Goal: Information Seeking & Learning: Check status

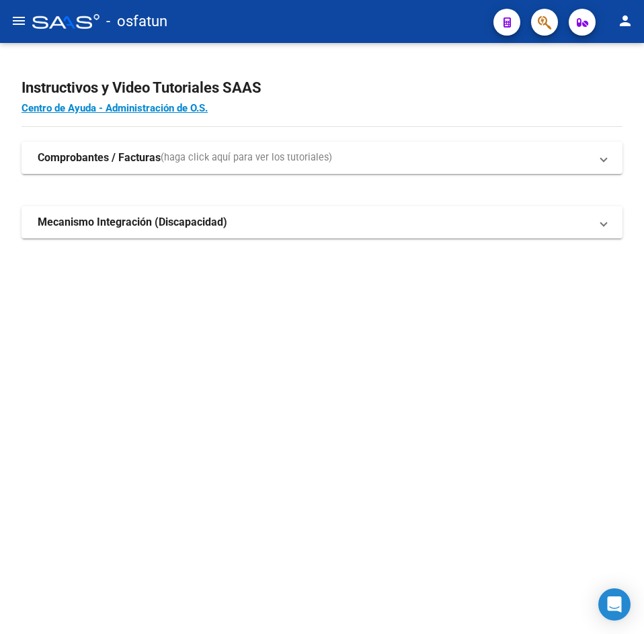
click at [13, 25] on mat-icon "menu" at bounding box center [19, 21] width 16 height 16
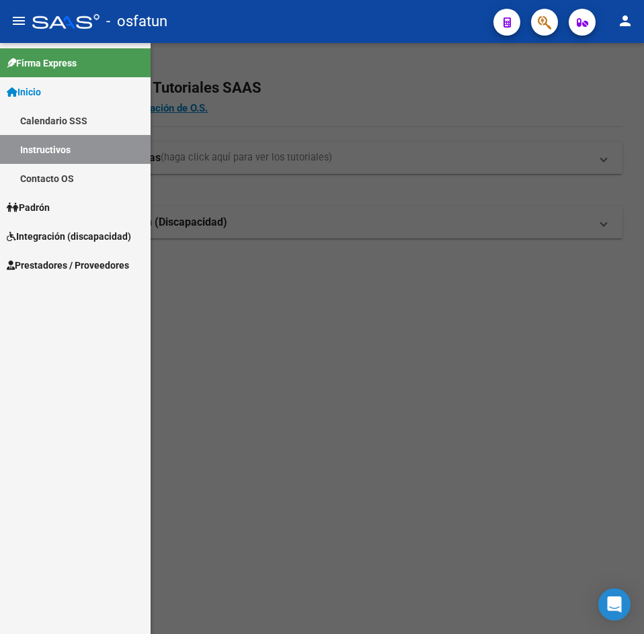
click at [57, 202] on link "Padrón" at bounding box center [75, 207] width 151 height 29
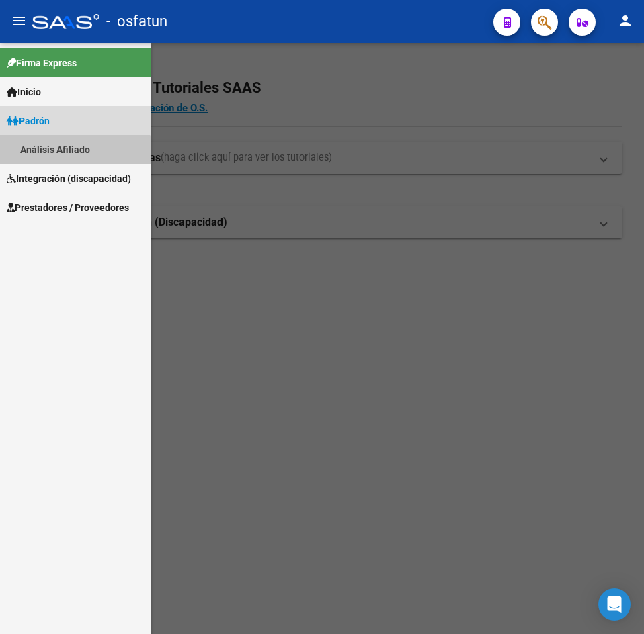
click at [68, 155] on link "Análisis Afiliado" at bounding box center [75, 149] width 151 height 29
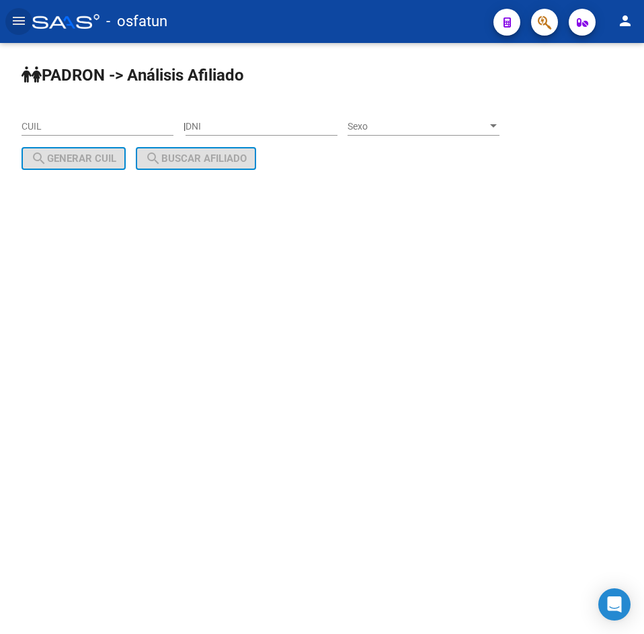
click at [244, 130] on input "DNI" at bounding box center [261, 126] width 152 height 11
paste input "32038914"
type input "32038914"
click at [470, 135] on div "Sexo Sexo" at bounding box center [423, 122] width 152 height 27
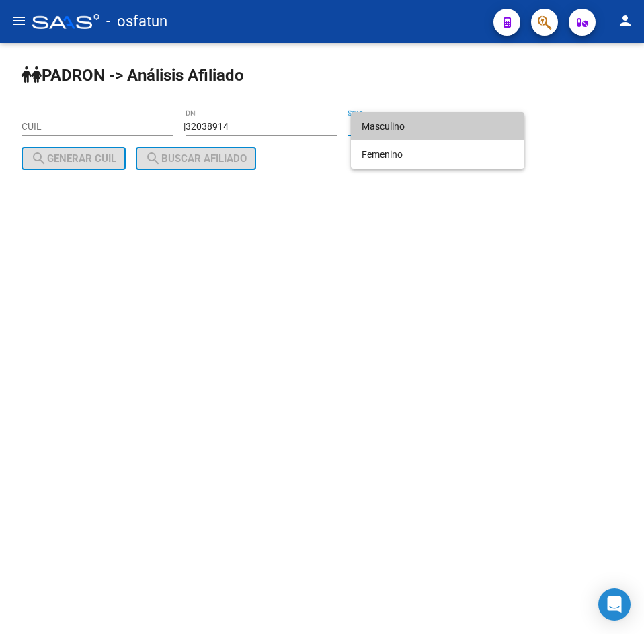
click at [417, 126] on span "Masculino" at bounding box center [438, 126] width 152 height 28
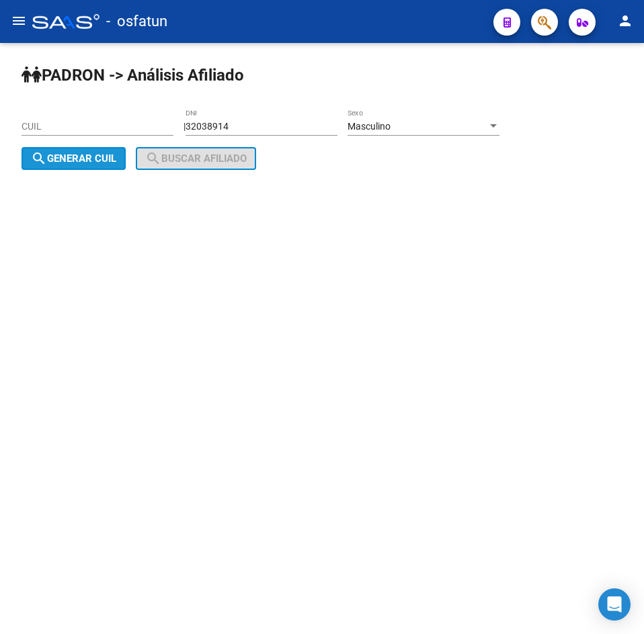
click at [123, 165] on button "search Generar CUIL" at bounding box center [74, 158] width 104 height 23
type input "20-32038914-4"
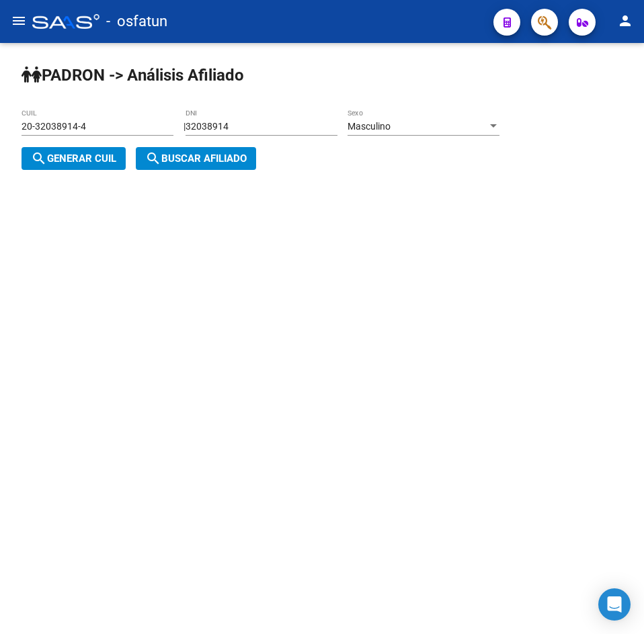
click at [198, 165] on span "search Buscar afiliado" at bounding box center [195, 159] width 101 height 12
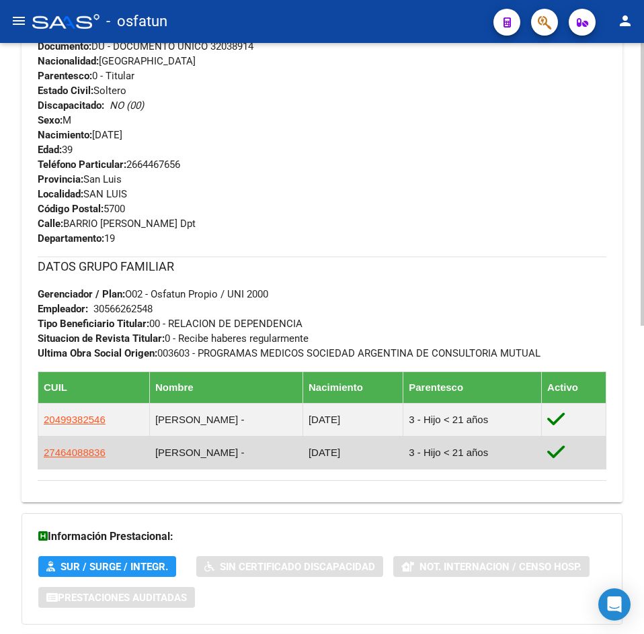
scroll to position [645, 0]
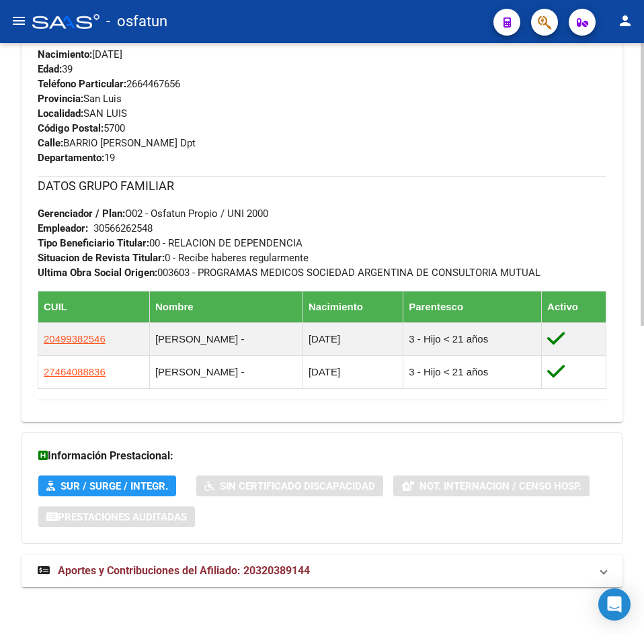
click at [276, 614] on div "PADRON -> Análisis Afiliado Cambiar Afiliado 20-32038914-4 CUIL DATOS PADRÓN ÁG…" at bounding box center [322, 16] width 644 height 1236
click at [261, 574] on span "Aportes y Contribuciones del Afiliado: 20320389144" at bounding box center [184, 570] width 252 height 13
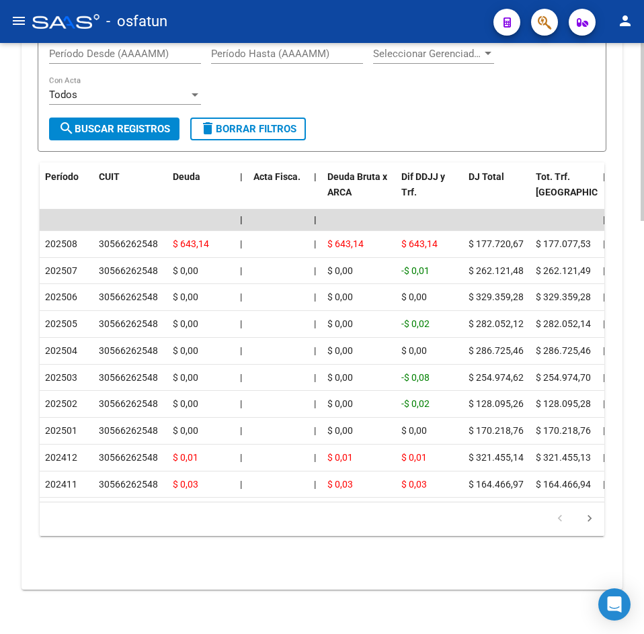
scroll to position [1373, 0]
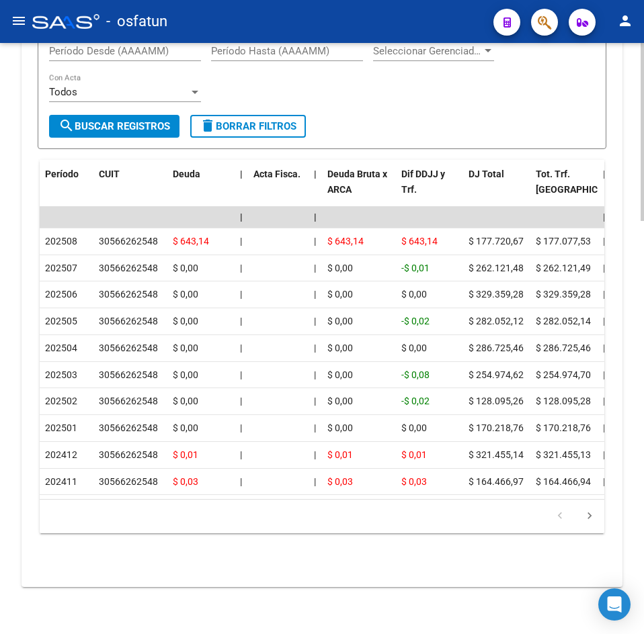
click at [373, 125] on form "Filtros Período Desde (AAAAMM) Período Hasta (AAAAMM) Seleccionar Gerenciador S…" at bounding box center [322, 85] width 568 height 129
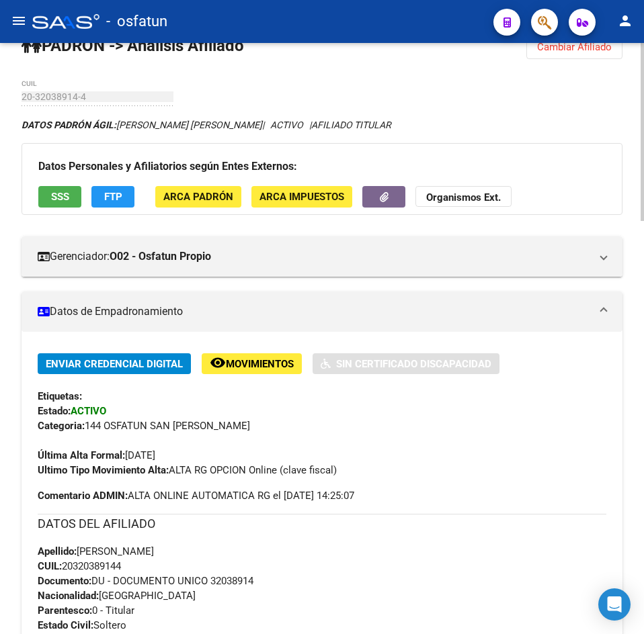
scroll to position [0, 0]
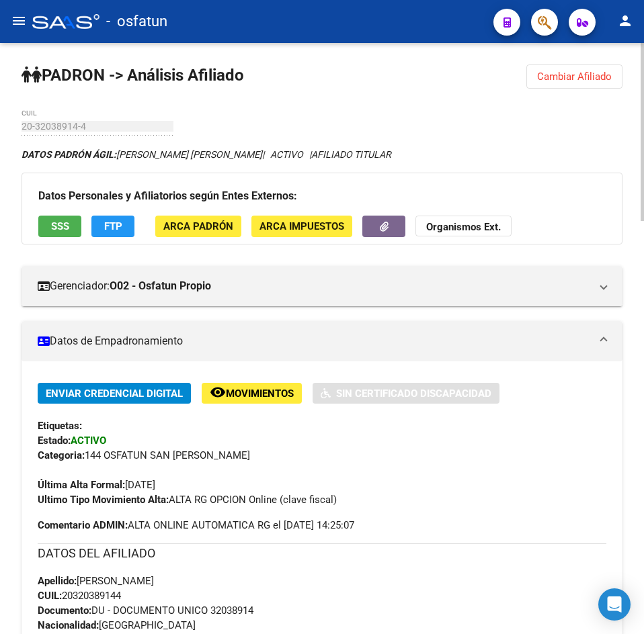
click at [595, 67] on button "Cambiar Afiliado" at bounding box center [574, 77] width 96 height 24
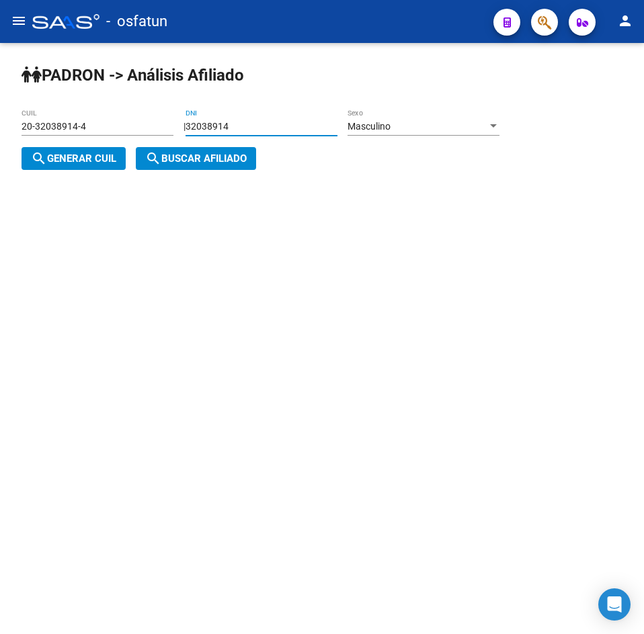
drag, startPoint x: 296, startPoint y: 126, endPoint x: 13, endPoint y: 132, distance: 282.3
click at [13, 132] on div "PADRON -> Análisis Afiliado 20-32038914-4 CUIL | 32038914 DNI Masculino Sexo se…" at bounding box center [322, 128] width 644 height 170
paste input "17911153"
type input "17911153"
click at [436, 127] on div "Masculino" at bounding box center [417, 126] width 140 height 11
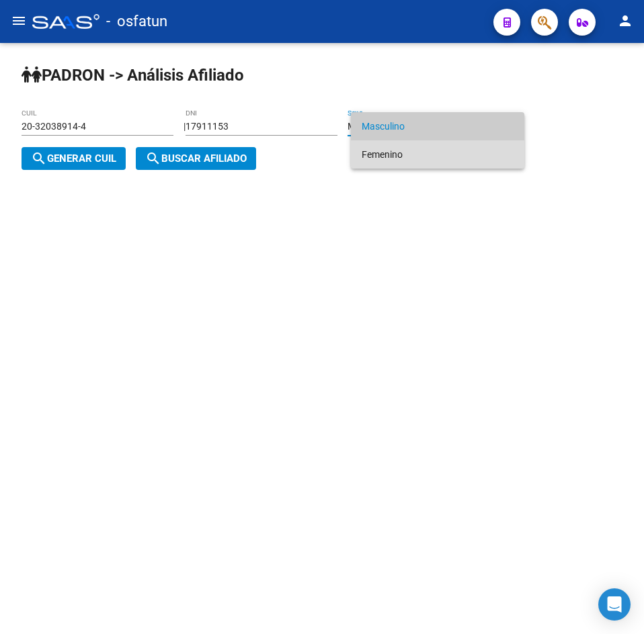
click at [431, 155] on span "Femenino" at bounding box center [438, 154] width 152 height 28
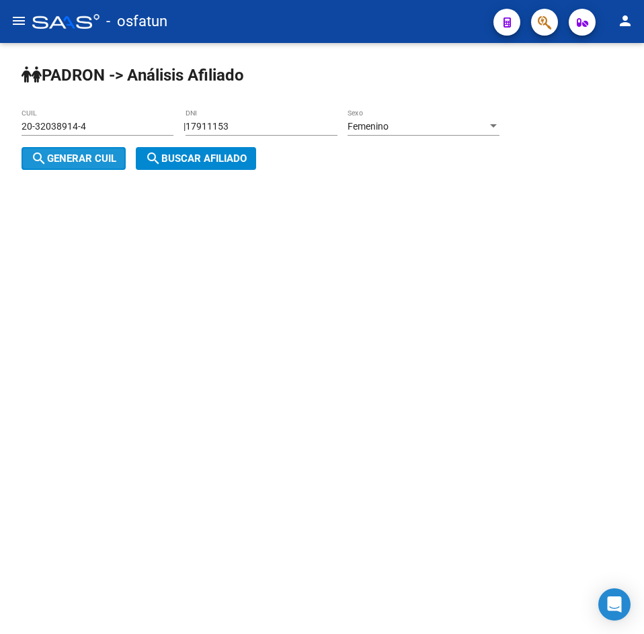
click at [74, 153] on span "search Generar CUIL" at bounding box center [73, 159] width 85 height 12
type input "27-17911153-0"
click at [206, 159] on span "search Buscar afiliado" at bounding box center [195, 159] width 101 height 12
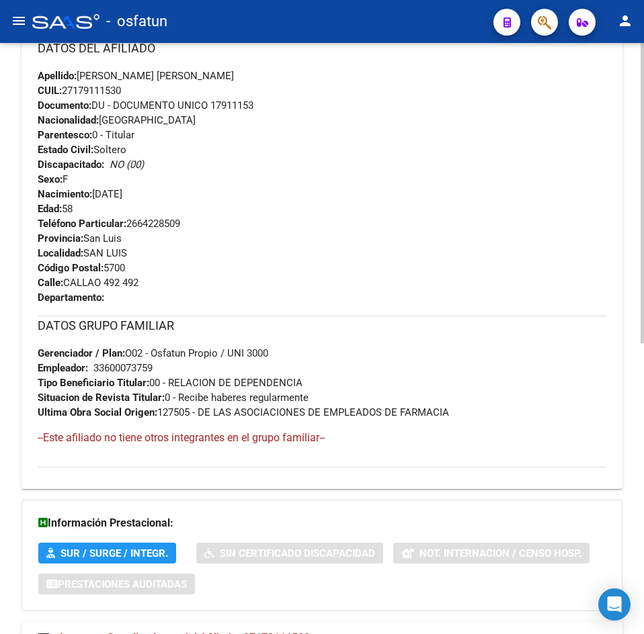
scroll to position [573, 0]
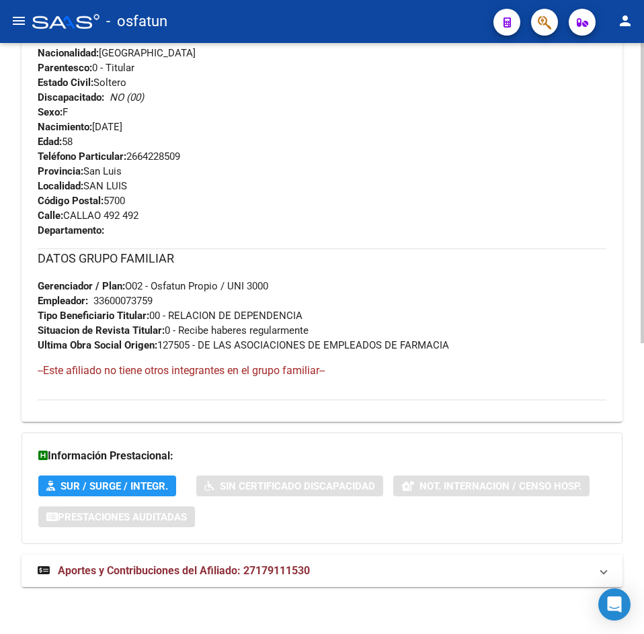
click at [251, 560] on mat-expansion-panel-header "Aportes y Contribuciones del Afiliado: 27179111530" at bounding box center [322, 571] width 601 height 32
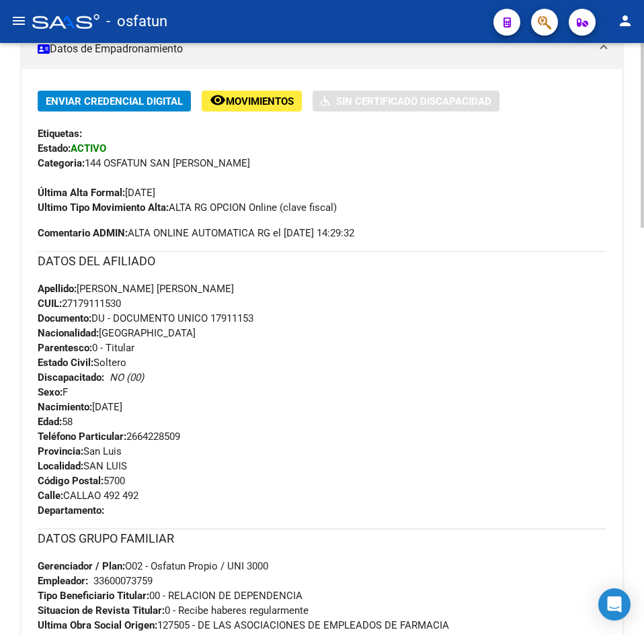
scroll to position [0, 0]
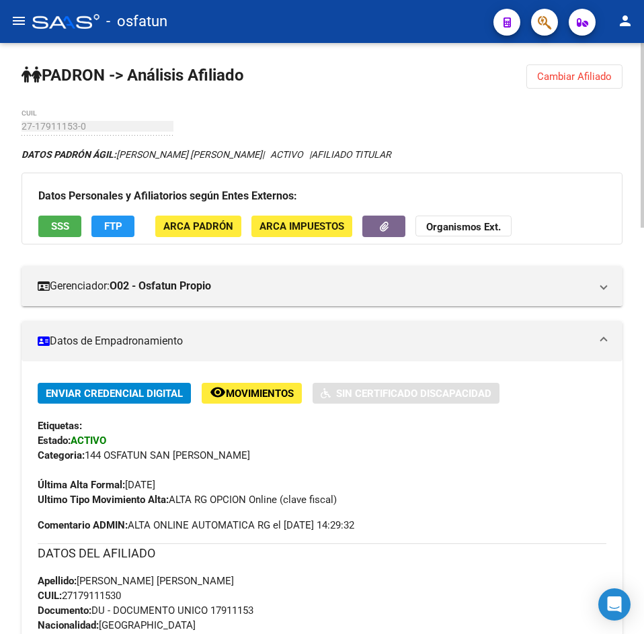
click at [578, 80] on span "Cambiar Afiliado" at bounding box center [574, 77] width 75 height 12
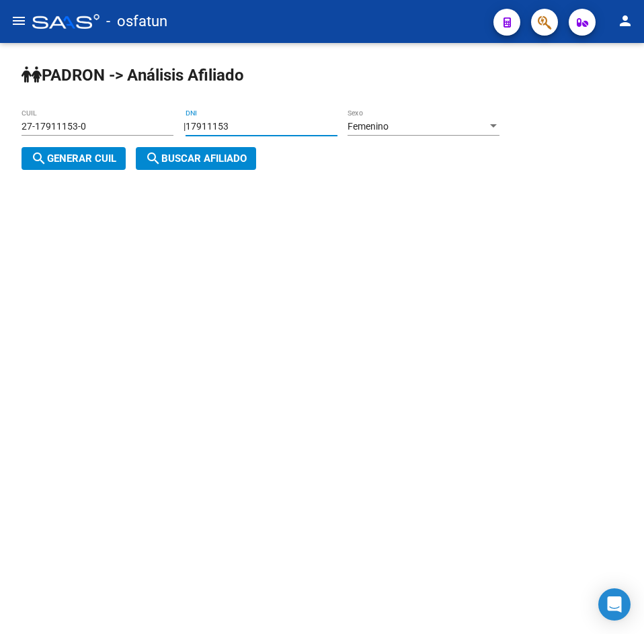
drag, startPoint x: 302, startPoint y: 127, endPoint x: 15, endPoint y: 126, distance: 287.6
click at [15, 126] on div "PADRON -> Análisis Afiliado 27-17911153-0 CUIL | 17911153 DNI Femenino Sexo sea…" at bounding box center [322, 128] width 644 height 170
paste input "30508282"
type input "30508282"
click at [94, 151] on button "search Generar CUIL" at bounding box center [74, 158] width 104 height 23
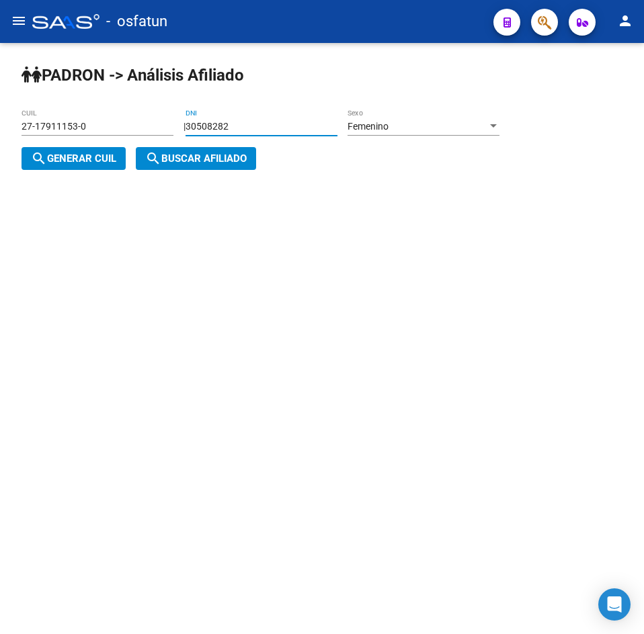
type input "27-30508282-7"
click at [193, 163] on span "search Buscar afiliado" at bounding box center [195, 159] width 101 height 12
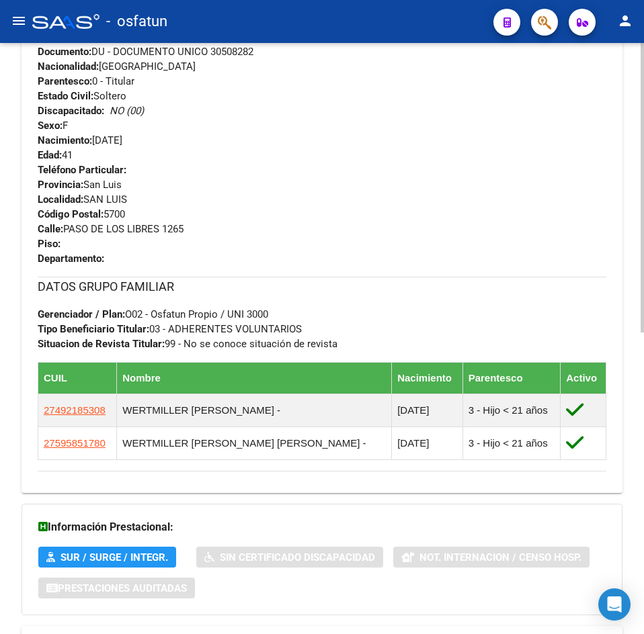
scroll to position [616, 0]
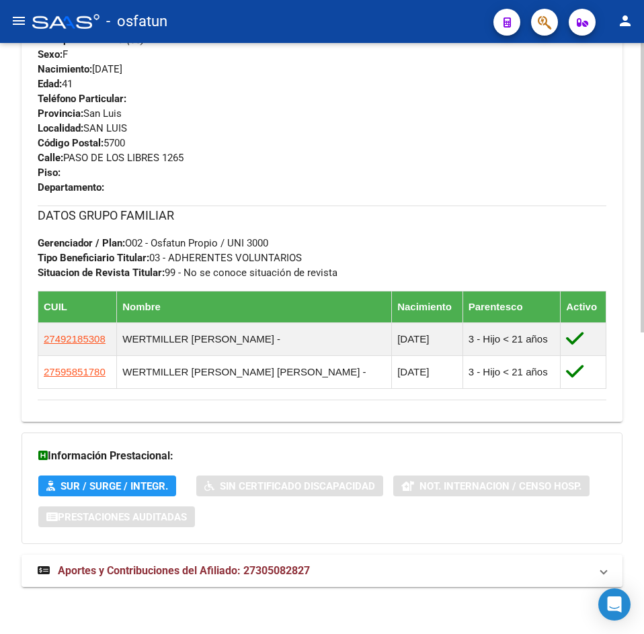
click at [295, 565] on span "Aportes y Contribuciones del Afiliado: 27305082827" at bounding box center [184, 570] width 252 height 13
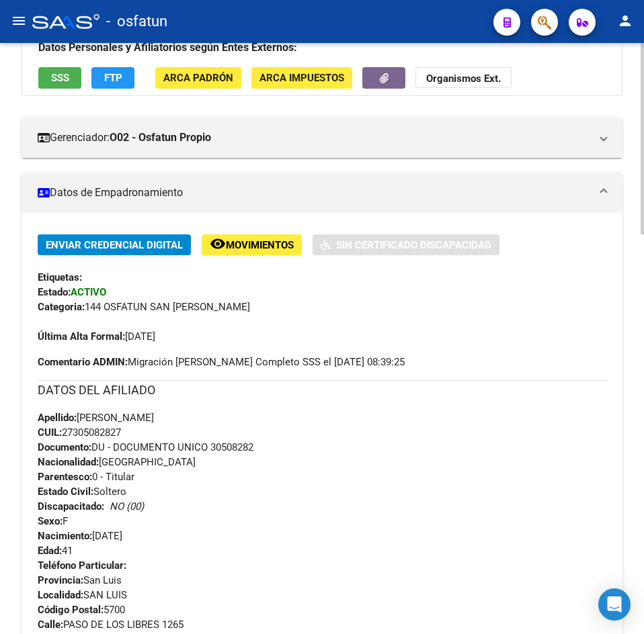
scroll to position [0, 0]
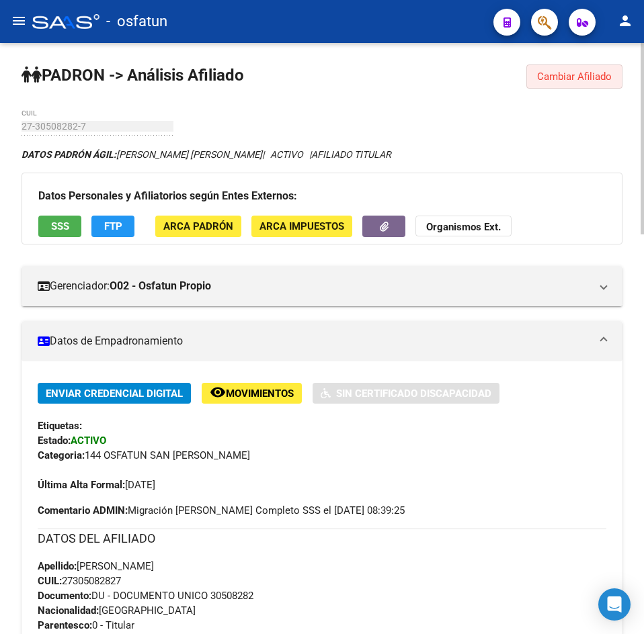
click at [560, 87] on button "Cambiar Afiliado" at bounding box center [574, 77] width 96 height 24
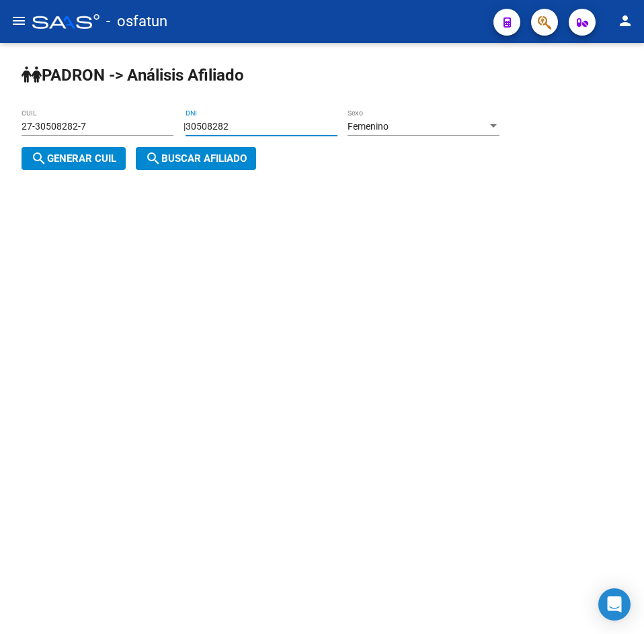
drag, startPoint x: 219, startPoint y: 124, endPoint x: 62, endPoint y: 137, distance: 157.8
click at [62, 137] on app-analisis-afiliado "PADRON -> Análisis Afiliado 27-30508282-7 CUIL | 30508282 DNI Femenino Sexo sea…" at bounding box center [266, 143] width 488 height 44
paste input "4877438"
type input "34877438"
drag, startPoint x: 93, startPoint y: 163, endPoint x: 245, endPoint y: 170, distance: 152.0
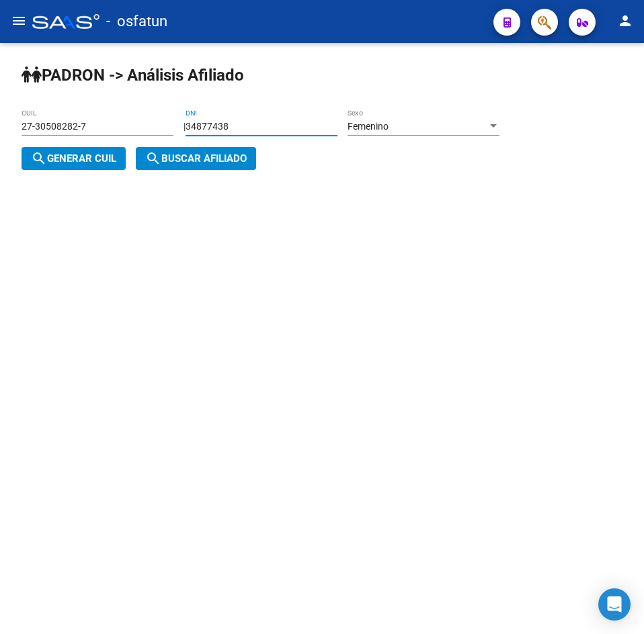
click at [93, 164] on span "search Generar CUIL" at bounding box center [73, 159] width 85 height 12
type input "27-34877438-2"
click at [245, 170] on button "search Buscar afiliado" at bounding box center [196, 158] width 120 height 23
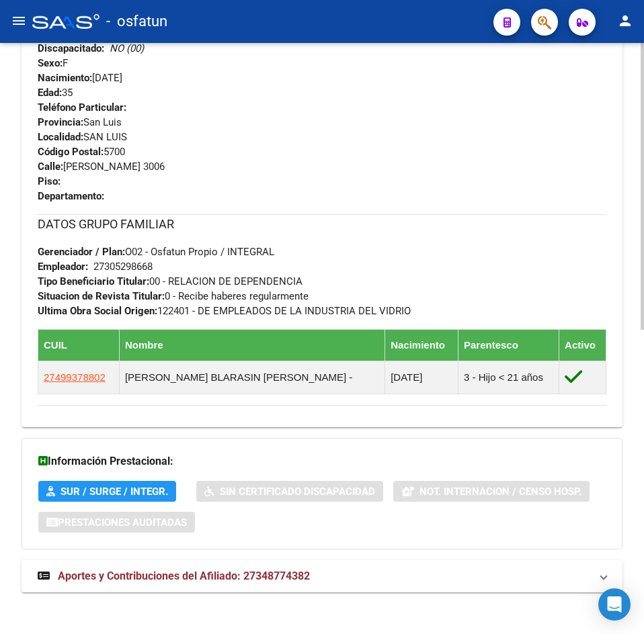
scroll to position [627, 0]
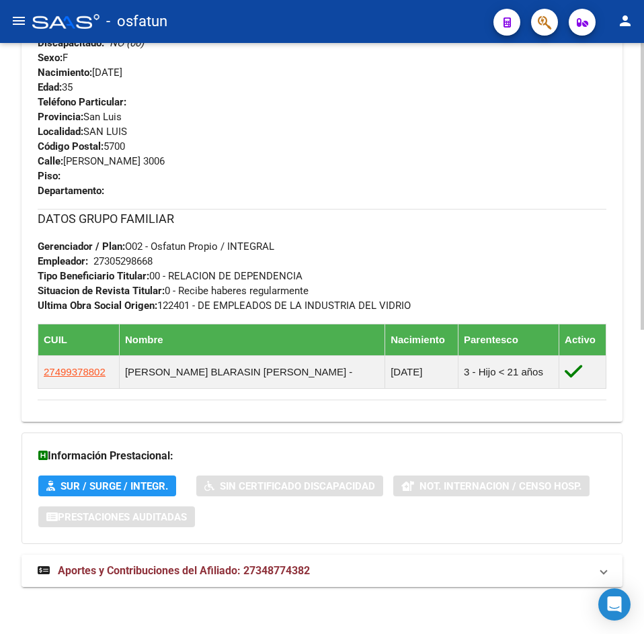
click at [227, 572] on span "Aportes y Contribuciones del Afiliado: 27348774382" at bounding box center [184, 570] width 252 height 13
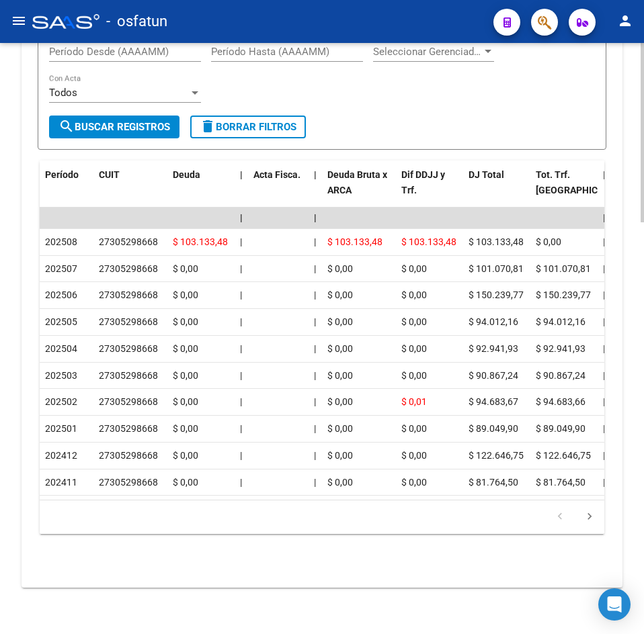
scroll to position [1355, 0]
click at [269, 61] on div "Filtros Período Desde (AAAAMM) Período Hasta (AAAAMM) Seleccionar Gerenciador S…" at bounding box center [322, 73] width 546 height 83
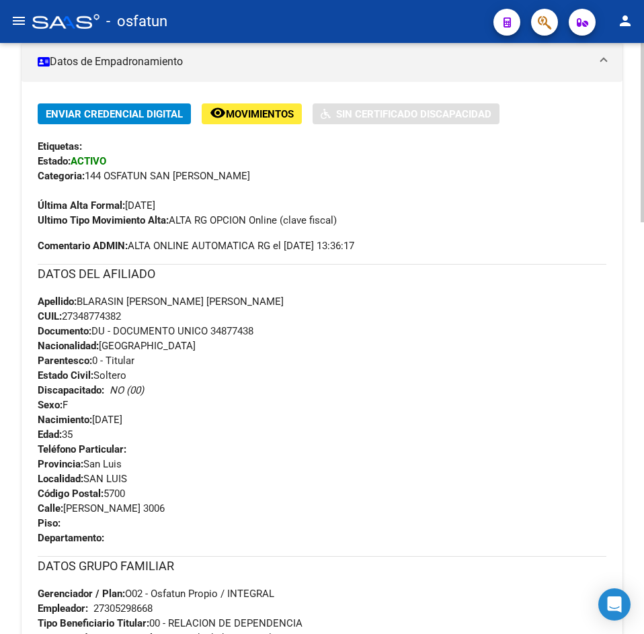
scroll to position [0, 0]
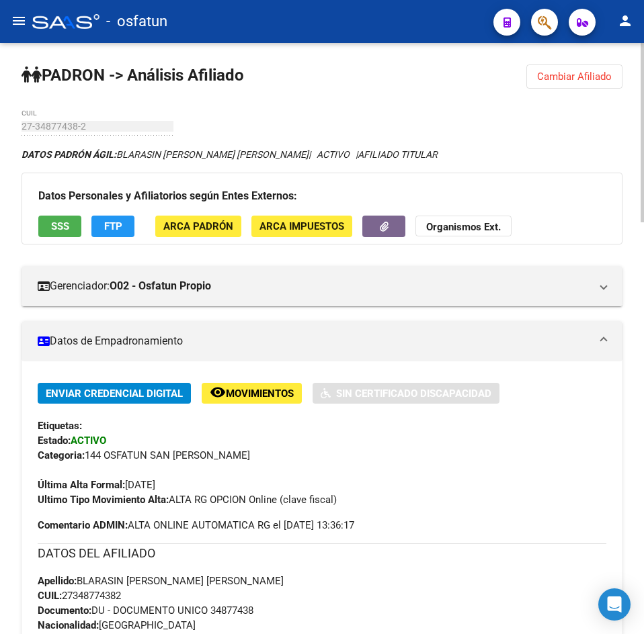
click at [588, 86] on button "Cambiar Afiliado" at bounding box center [574, 77] width 96 height 24
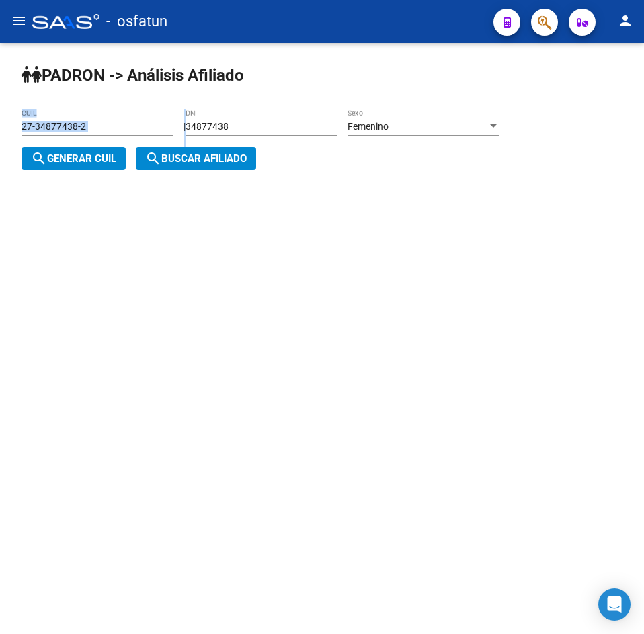
drag, startPoint x: 288, startPoint y: 133, endPoint x: 58, endPoint y: 134, distance: 229.1
click at [46, 134] on app-analisis-afiliado "PADRON -> Análisis Afiliado 27-34877438-2 CUIL | 34877438 DNI Femenino Sexo sea…" at bounding box center [266, 143] width 488 height 44
click at [313, 127] on input "34877438" at bounding box center [261, 126] width 152 height 11
drag, startPoint x: 303, startPoint y: 127, endPoint x: 4, endPoint y: 146, distance: 299.6
click at [4, 146] on div "PADRON -> Análisis Afiliado 27-34877438-2 CUIL | 34877438 DNI Femenino Sexo sea…" at bounding box center [322, 128] width 644 height 170
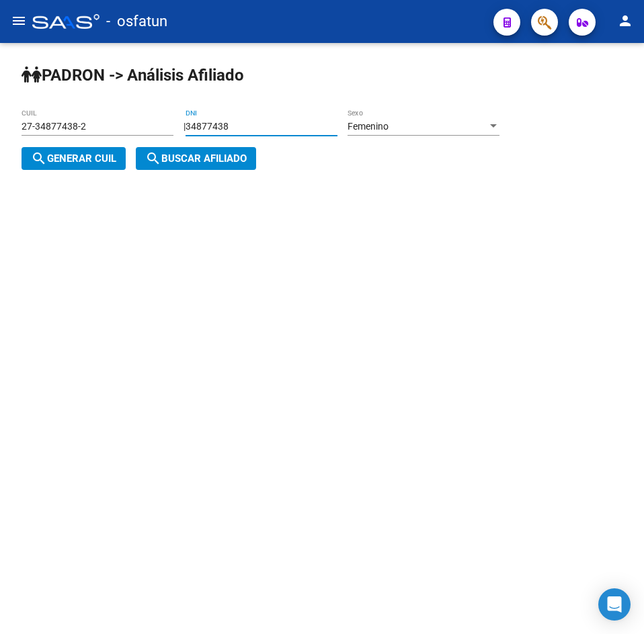
paste input "8219805"
type input "38219805"
click at [58, 159] on span "search Generar CUIL" at bounding box center [73, 159] width 85 height 12
type input "27-38219805-6"
click at [189, 159] on span "search Buscar afiliado" at bounding box center [195, 159] width 101 height 12
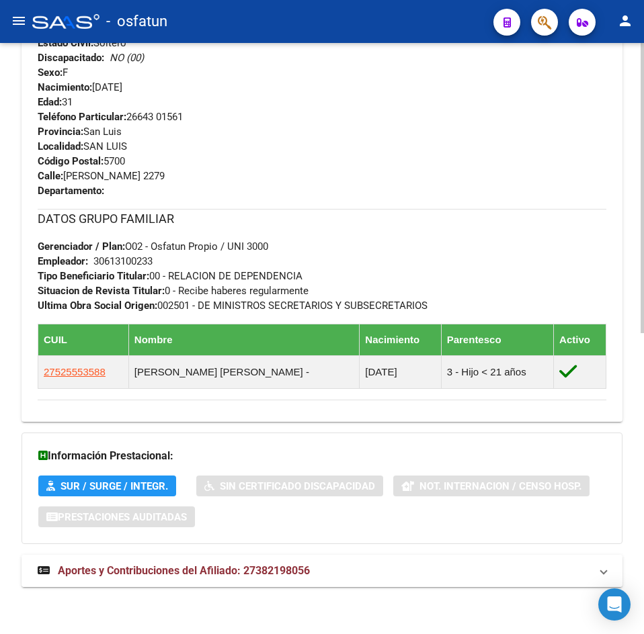
click at [255, 564] on span "Aportes y Contribuciones del Afiliado: 27382198056" at bounding box center [184, 570] width 252 height 13
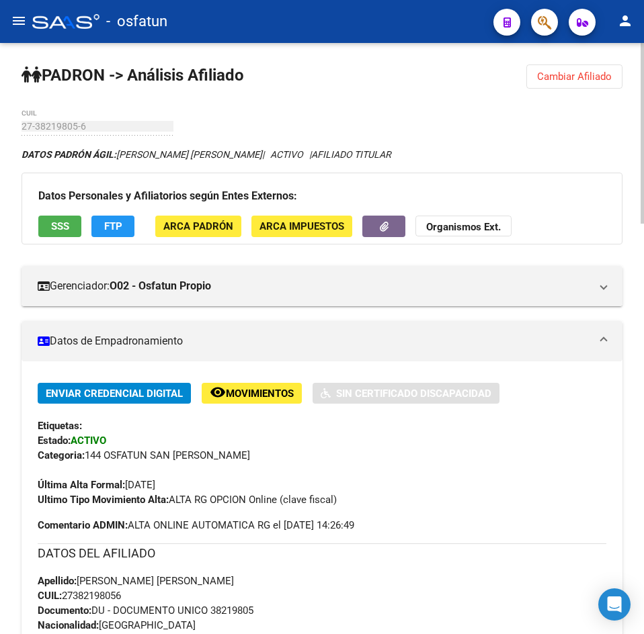
click at [590, 72] on span "Cambiar Afiliado" at bounding box center [574, 77] width 75 height 12
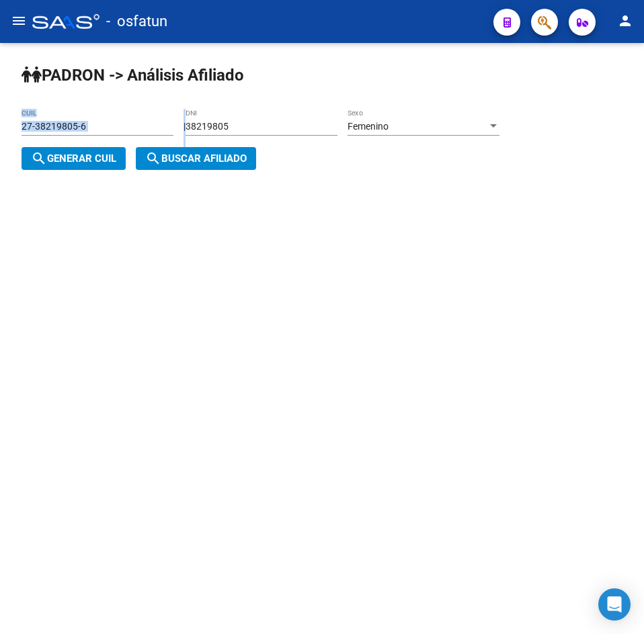
drag, startPoint x: 273, startPoint y: 118, endPoint x: 238, endPoint y: 132, distance: 38.1
click at [76, 124] on app-analisis-afiliado "PADRON -> Análisis Afiliado 27-38219805-6 CUIL | 38219805 DNI Femenino Sexo sea…" at bounding box center [266, 143] width 488 height 44
click at [297, 132] on div "38219805 DNI" at bounding box center [261, 122] width 152 height 27
drag, startPoint x: 294, startPoint y: 126, endPoint x: 73, endPoint y: 132, distance: 220.5
click at [73, 132] on app-analisis-afiliado "PADRON -> Análisis Afiliado 27-38219805-6 CUIL | 38219805 DNI Femenino Sexo sea…" at bounding box center [266, 143] width 488 height 44
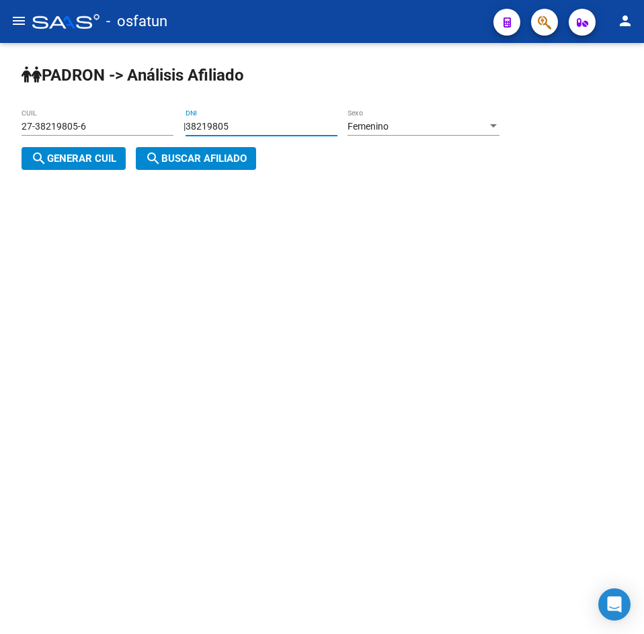
paste input "6415300"
type input "36415300"
click at [479, 127] on div "Femenino" at bounding box center [417, 126] width 140 height 11
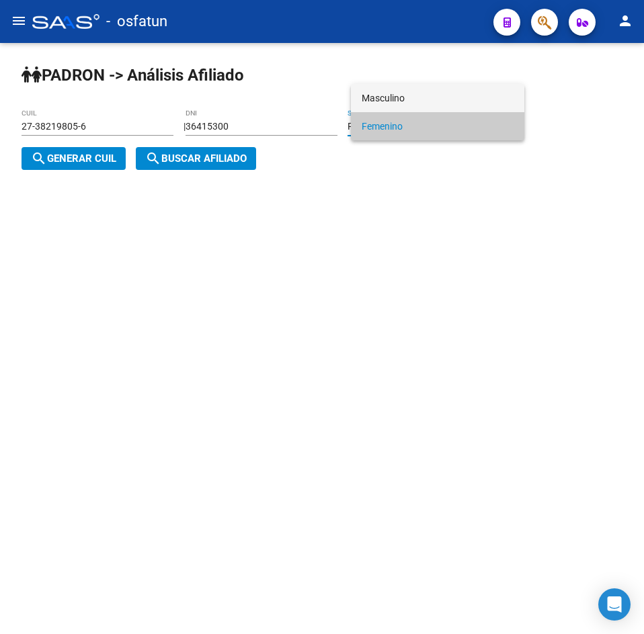
click at [397, 94] on span "Masculino" at bounding box center [438, 98] width 152 height 28
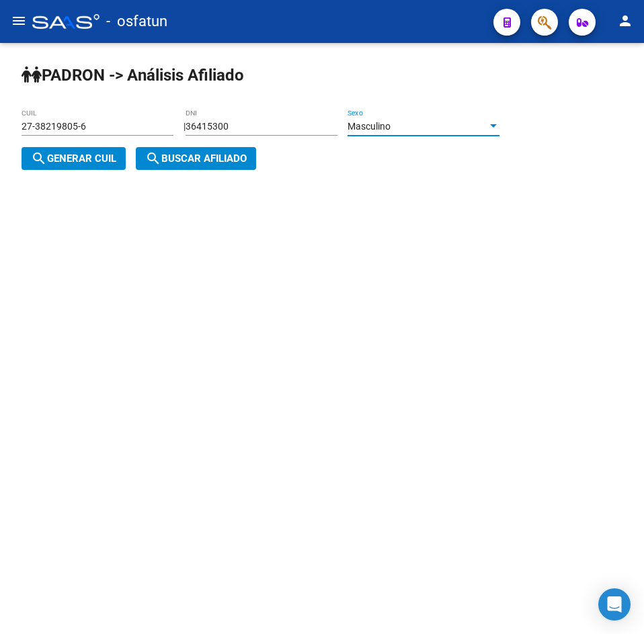
drag, startPoint x: 87, startPoint y: 155, endPoint x: 111, endPoint y: 157, distance: 23.7
click at [87, 155] on span "search Generar CUIL" at bounding box center [73, 159] width 85 height 12
type input "20-36415300-8"
click at [185, 161] on span "search Buscar afiliado" at bounding box center [195, 159] width 101 height 12
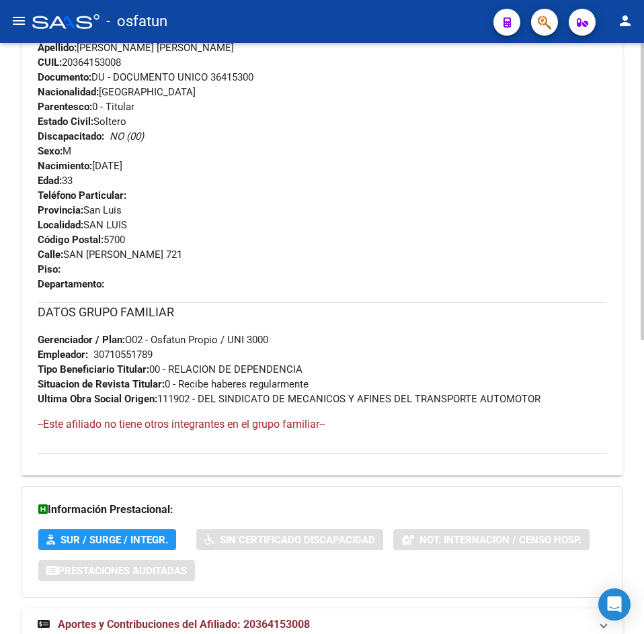
scroll to position [587, 0]
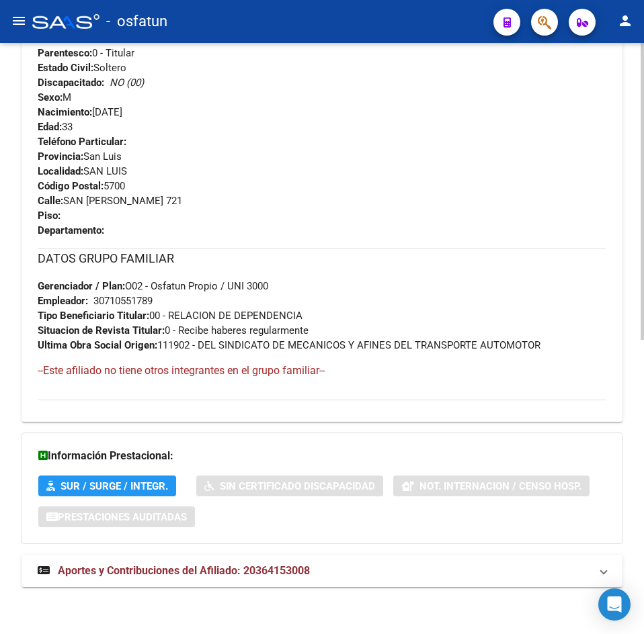
click at [297, 562] on mat-expansion-panel-header "Aportes y Contribuciones del Afiliado: 20364153008" at bounding box center [322, 571] width 601 height 32
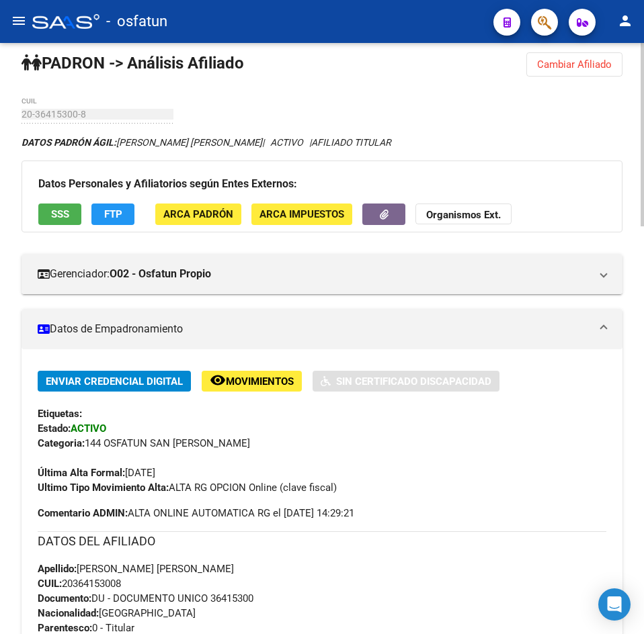
scroll to position [0, 0]
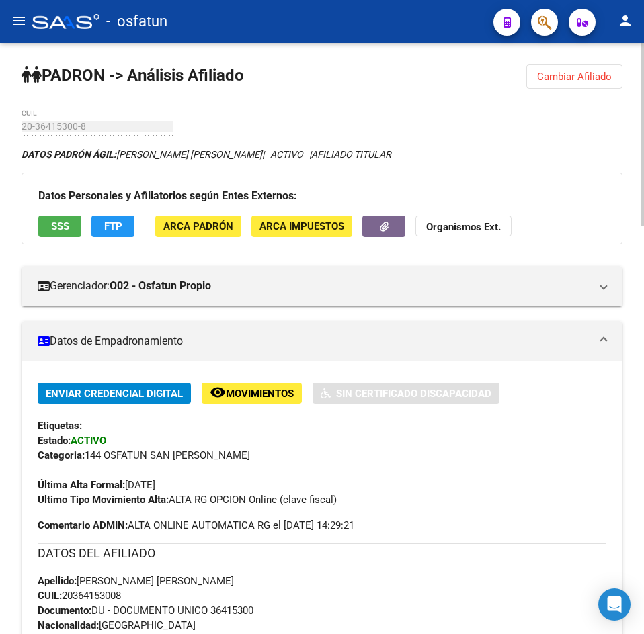
click at [578, 83] on button "Cambiar Afiliado" at bounding box center [574, 77] width 96 height 24
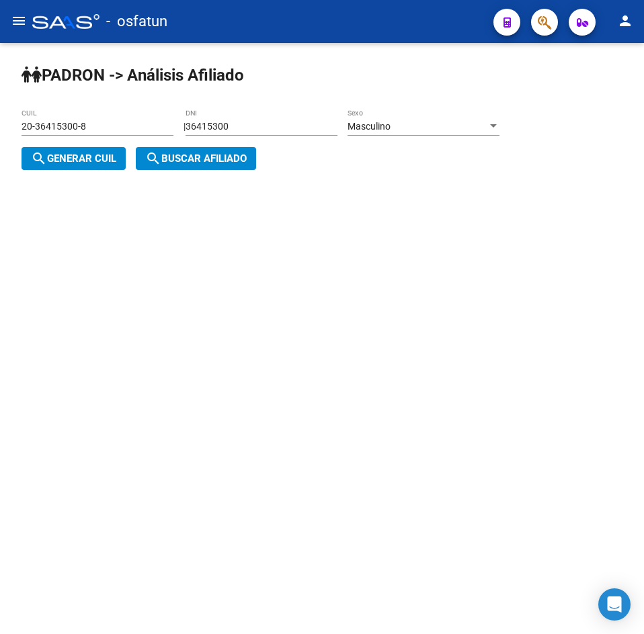
drag, startPoint x: 265, startPoint y: 132, endPoint x: -27, endPoint y: 157, distance: 292.7
click at [0, 157] on html "menu - osfatun person Firma Express Inicio Calendario SSS Instructivos Contacto…" at bounding box center [322, 317] width 644 height 634
paste input "034592"
type input "30345920"
click at [499, 114] on div "Masculino Sexo" at bounding box center [423, 122] width 152 height 27
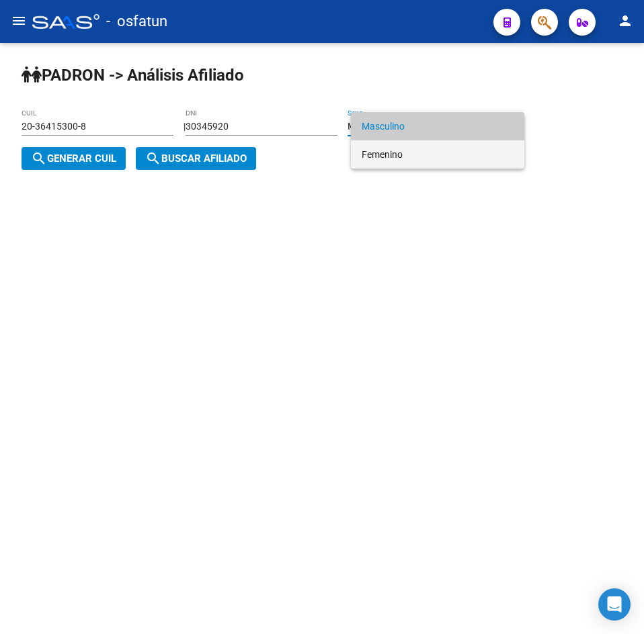
click at [448, 165] on span "Femenino" at bounding box center [438, 154] width 152 height 28
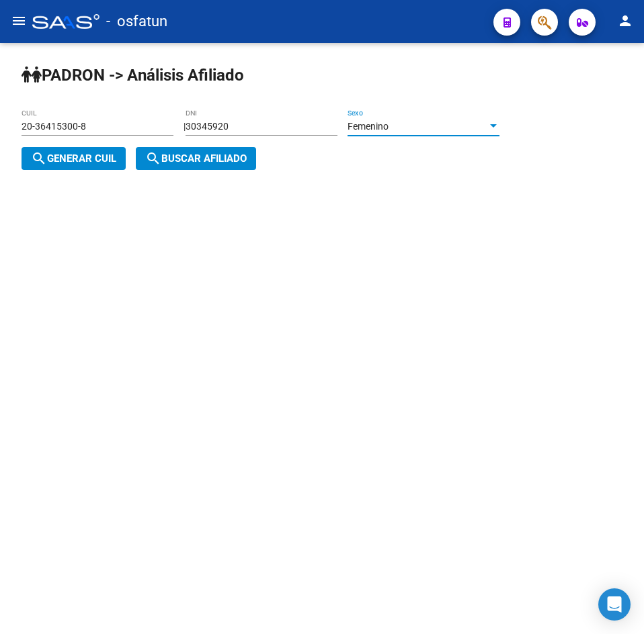
click at [114, 161] on span "search Generar CUIL" at bounding box center [73, 159] width 85 height 12
type input "27-30345920-6"
click at [205, 165] on span "search Buscar afiliado" at bounding box center [195, 159] width 101 height 12
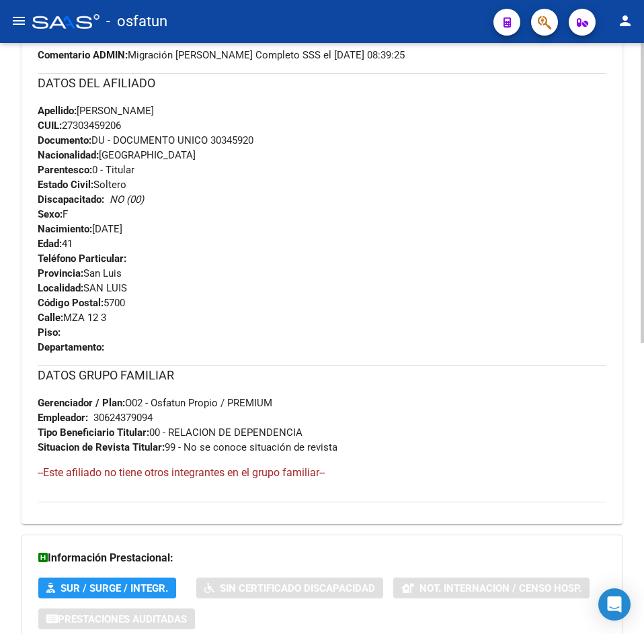
scroll to position [573, 0]
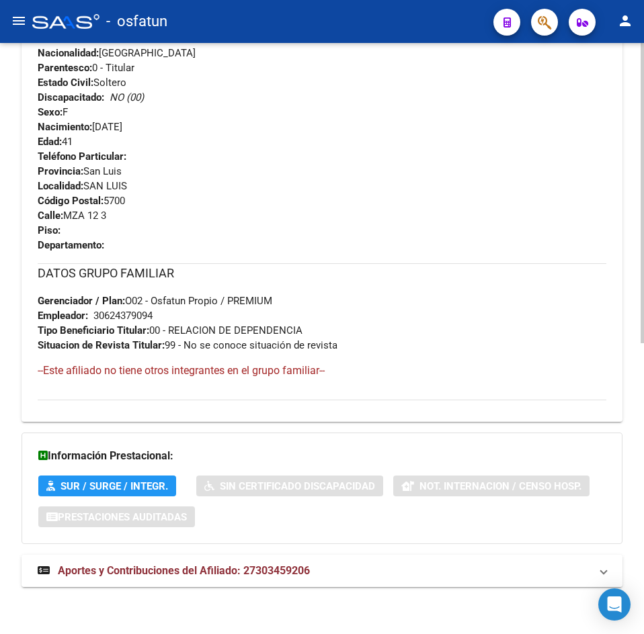
click at [303, 577] on span "Aportes y Contribuciones del Afiliado: 27303459206" at bounding box center [184, 570] width 252 height 13
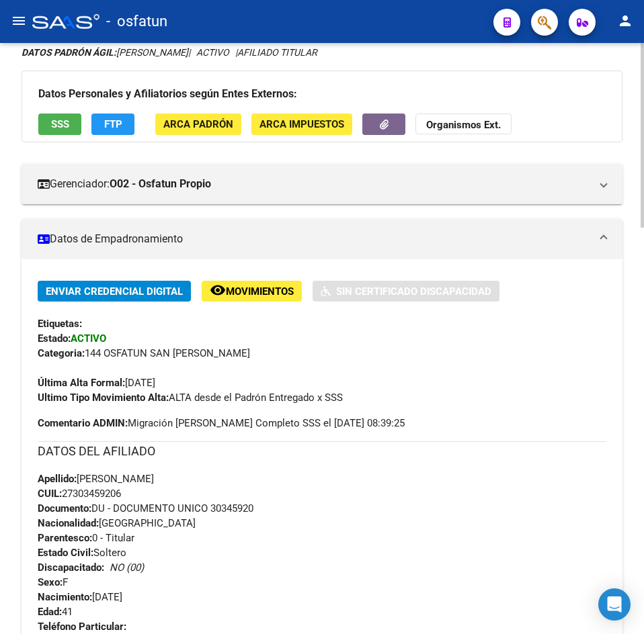
scroll to position [0, 0]
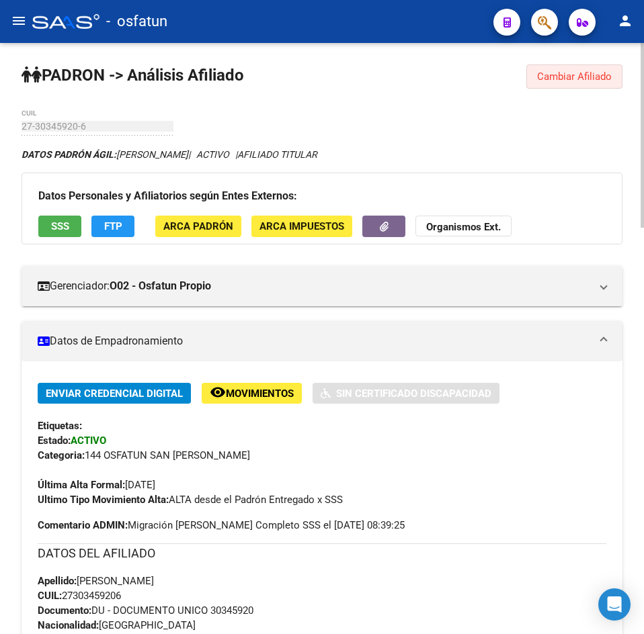
click at [592, 77] on span "Cambiar Afiliado" at bounding box center [574, 77] width 75 height 12
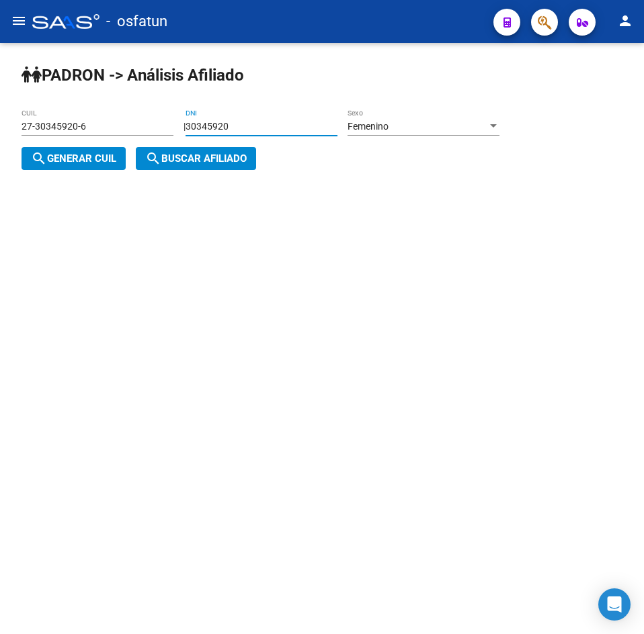
drag, startPoint x: 271, startPoint y: 130, endPoint x: -72, endPoint y: 126, distance: 342.7
click at [0, 126] on html "menu - osfatun person Firma Express Inicio Calendario SSS Instructivos Contacto…" at bounding box center [322, 317] width 644 height 634
paste input "4700282"
type input "34700282"
click at [73, 150] on button "search Generar CUIL" at bounding box center [74, 158] width 104 height 23
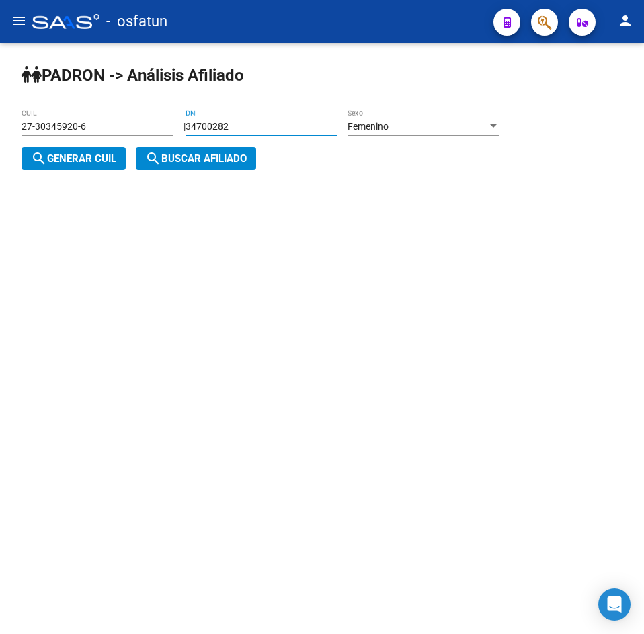
type input "27-34700282-3"
click at [214, 169] on button "search Buscar afiliado" at bounding box center [196, 158] width 120 height 23
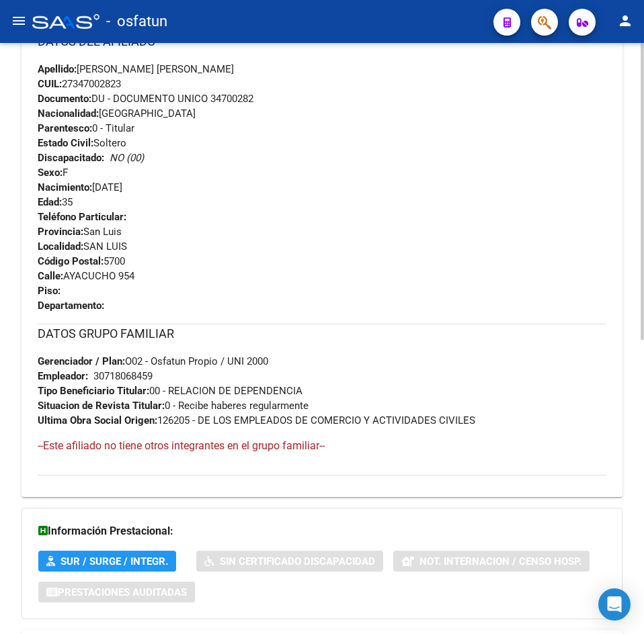
scroll to position [587, 0]
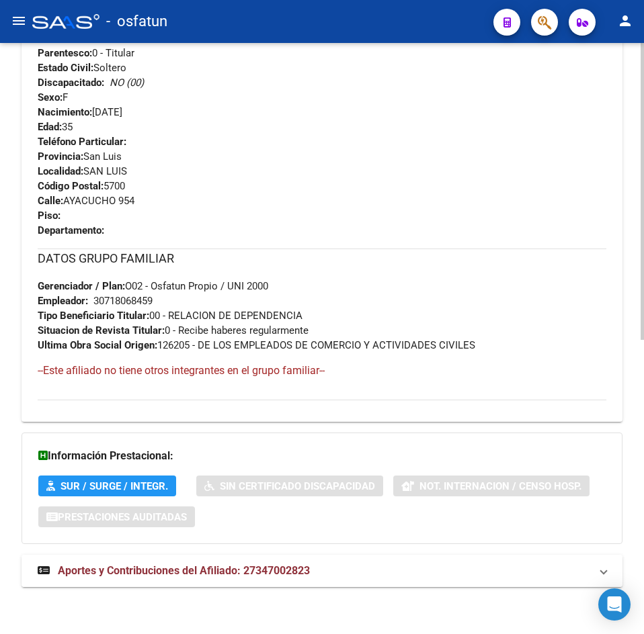
click at [237, 564] on span "Aportes y Contribuciones del Afiliado: 27347002823" at bounding box center [184, 570] width 252 height 13
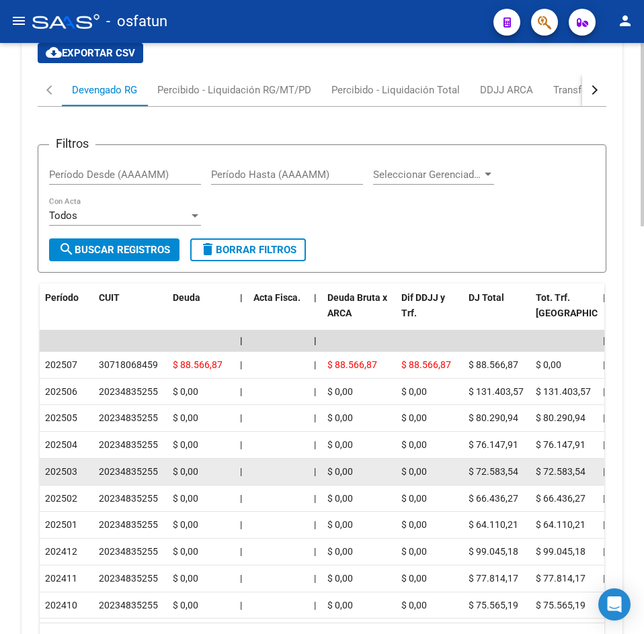
scroll to position [1259, 0]
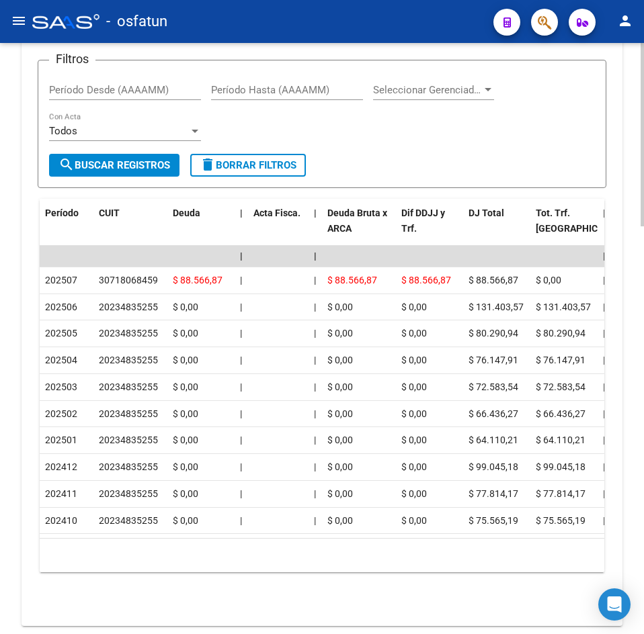
click at [285, 52] on app-list-header "Filtros Período Desde (AAAAMM) Período Hasta (AAAAMM) Seleccionar Gerenciador S…" at bounding box center [322, 113] width 568 height 151
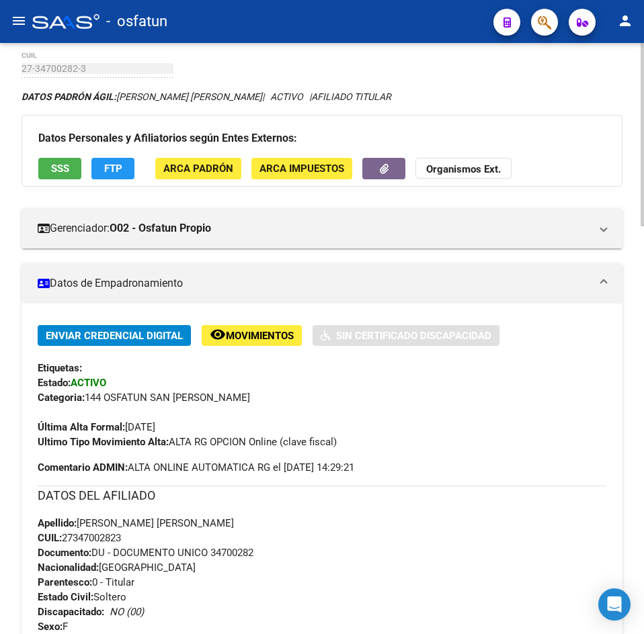
scroll to position [0, 0]
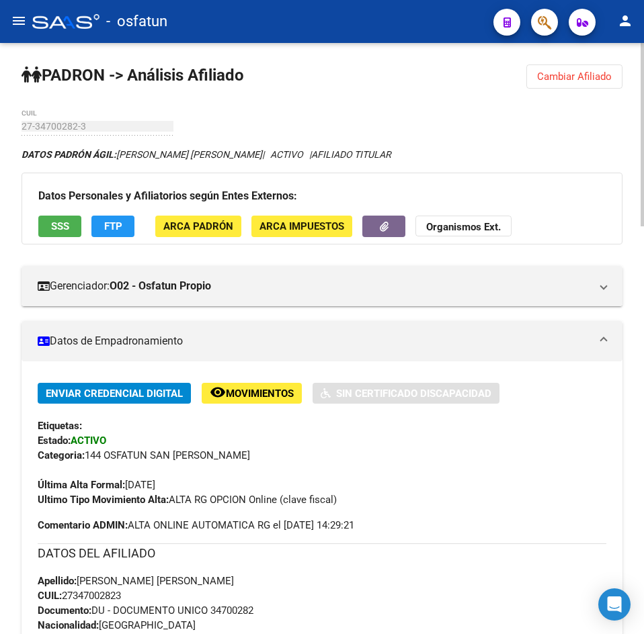
click at [560, 82] on span "Cambiar Afiliado" at bounding box center [574, 77] width 75 height 12
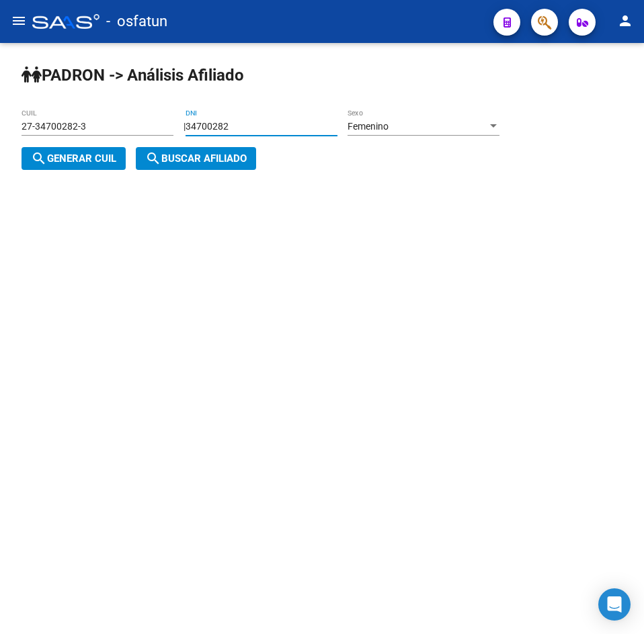
drag, startPoint x: 285, startPoint y: 124, endPoint x: 10, endPoint y: 135, distance: 275.0
click at [0, 135] on html "menu - osfatun person Firma Express Inicio Calendario SSS Instructivos Contacto…" at bounding box center [322, 317] width 644 height 634
paste input "41055235"
type input "41055235"
drag, startPoint x: 56, startPoint y: 161, endPoint x: 216, endPoint y: 169, distance: 160.1
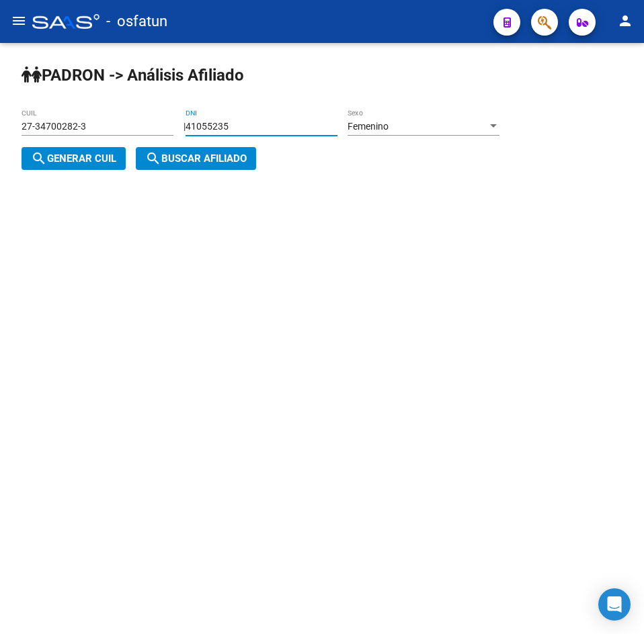
click at [63, 162] on span "search Generar CUIL" at bounding box center [73, 159] width 85 height 12
click at [237, 169] on button "search Buscar afiliado" at bounding box center [196, 158] width 120 height 23
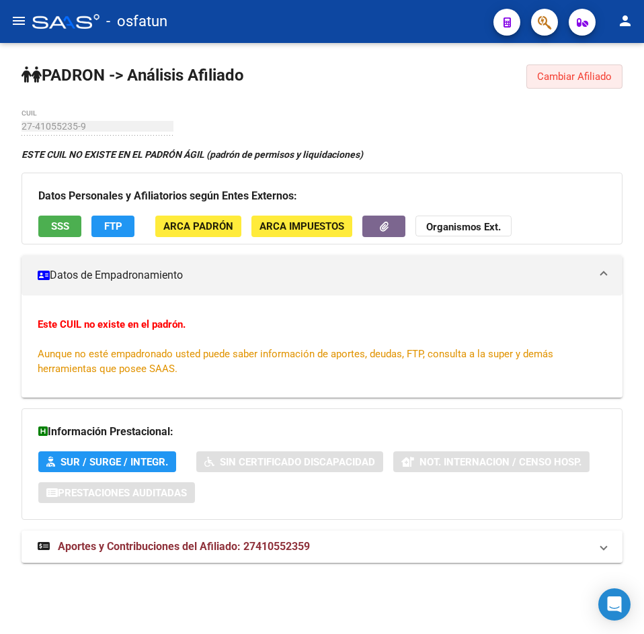
click at [591, 73] on span "Cambiar Afiliado" at bounding box center [574, 77] width 75 height 12
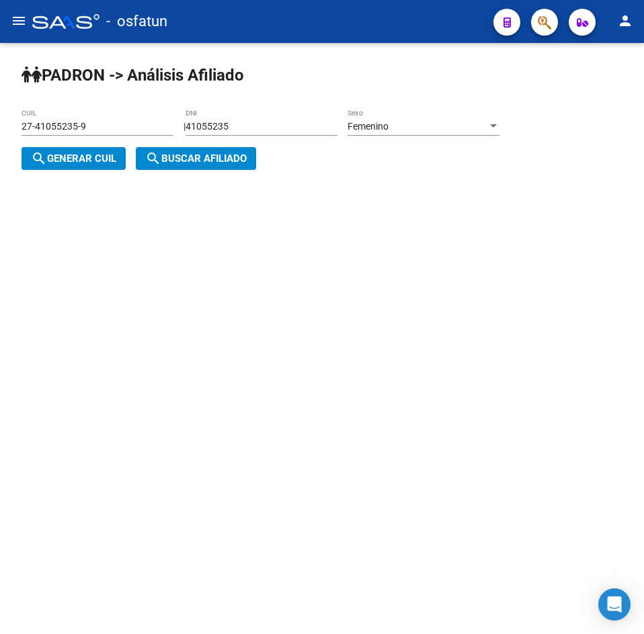
click at [388, 131] on span "Femenino" at bounding box center [367, 126] width 41 height 11
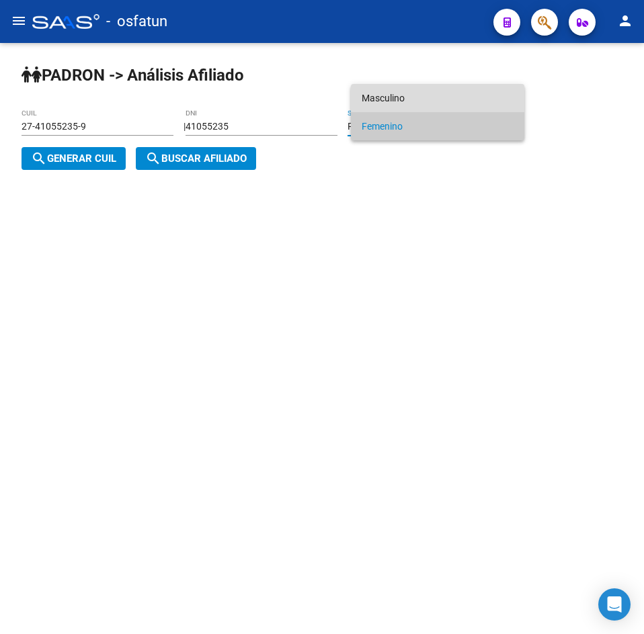
click at [386, 100] on span "Masculino" at bounding box center [438, 98] width 152 height 28
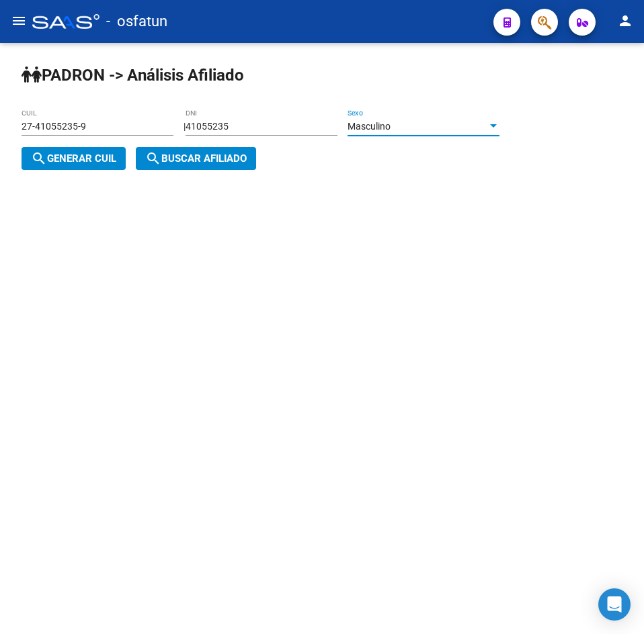
click at [95, 159] on span "search Generar CUIL" at bounding box center [73, 159] width 85 height 12
type input "20-41055235-4"
click at [188, 159] on span "search Buscar afiliado" at bounding box center [195, 159] width 101 height 12
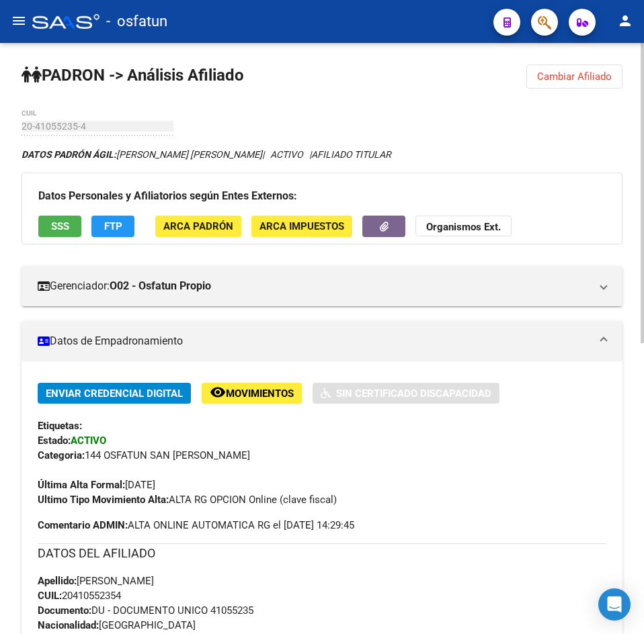
click at [514, 153] on div "DATOS PADRÓN ÁGIL: VILLEGAS CARLOS AUGUSTO | ACTIVO | AFILIADO TITULAR" at bounding box center [322, 154] width 601 height 15
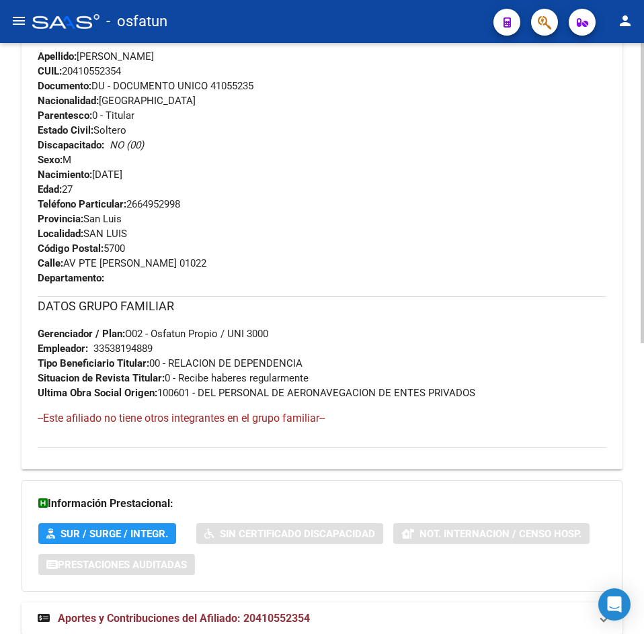
scroll to position [573, 0]
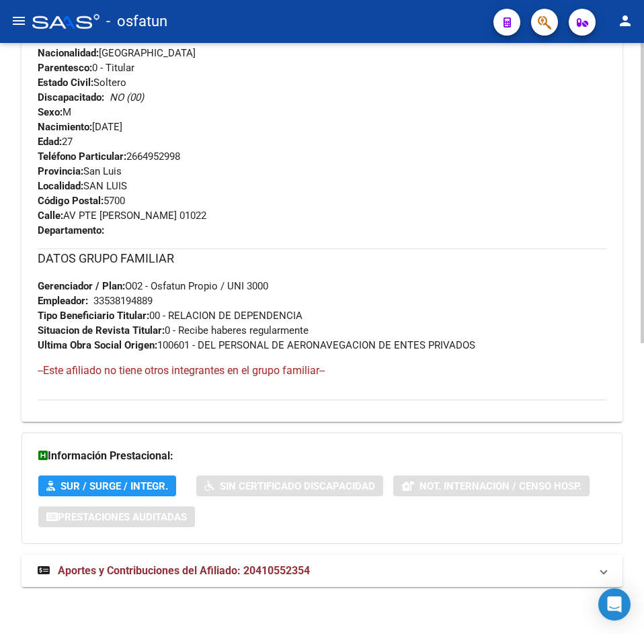
click at [292, 577] on span "Aportes y Contribuciones del Afiliado: 20410552354" at bounding box center [184, 570] width 252 height 13
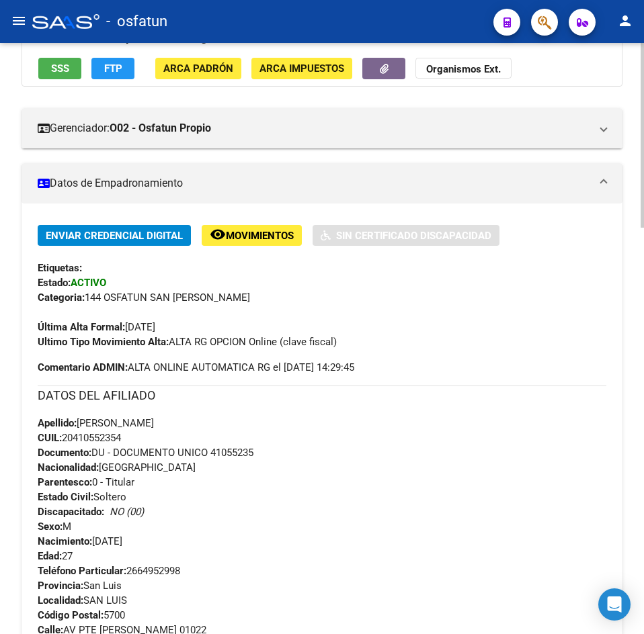
scroll to position [0, 0]
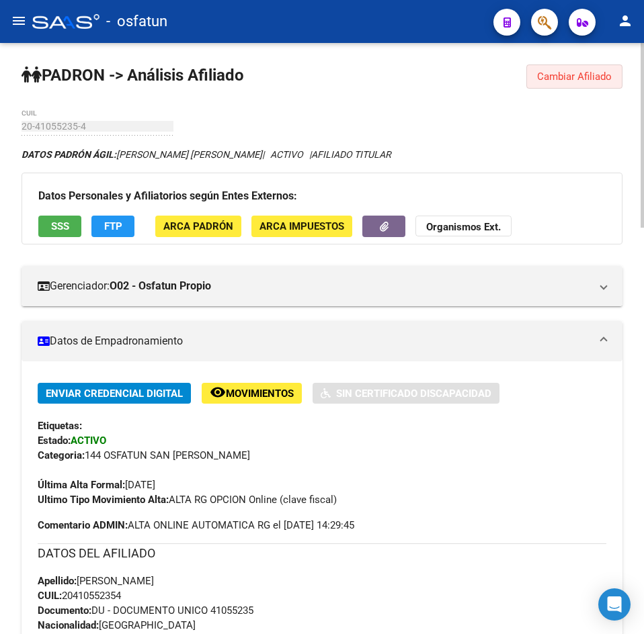
click at [591, 75] on span "Cambiar Afiliado" at bounding box center [574, 77] width 75 height 12
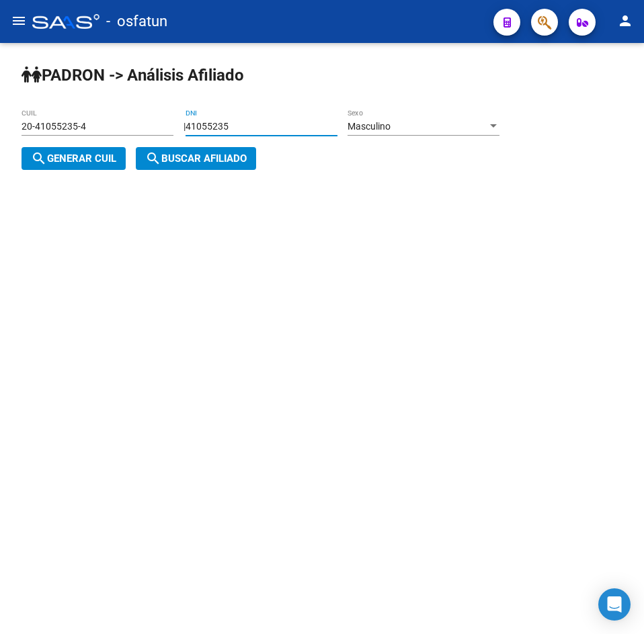
drag, startPoint x: 234, startPoint y: 124, endPoint x: 56, endPoint y: 138, distance: 177.9
click at [56, 138] on app-analisis-afiliado "PADRON -> Análisis Afiliado 20-41055235-4 CUIL | 41055235 DNI Masculino Sexo se…" at bounding box center [266, 143] width 488 height 44
paste input "3726947"
type input "37269475"
click at [410, 114] on div "Masculino Sexo" at bounding box center [423, 122] width 152 height 27
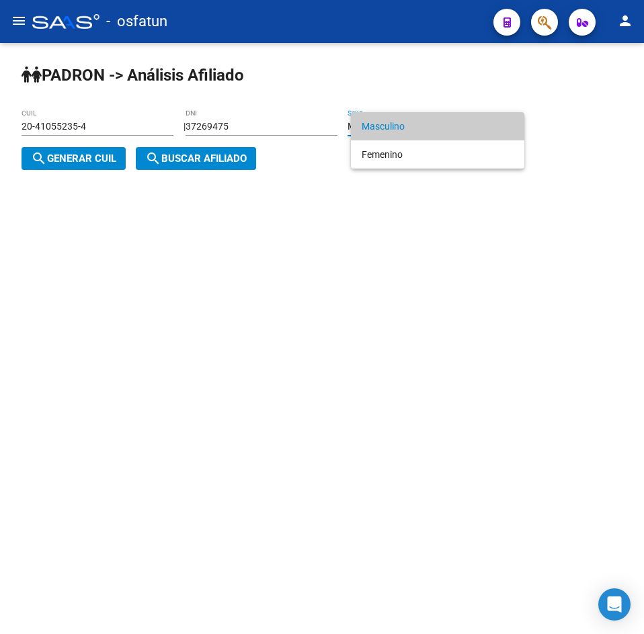
drag, startPoint x: 410, startPoint y: 114, endPoint x: 414, endPoint y: 155, distance: 41.2
click at [410, 136] on span "Masculino" at bounding box center [438, 126] width 152 height 28
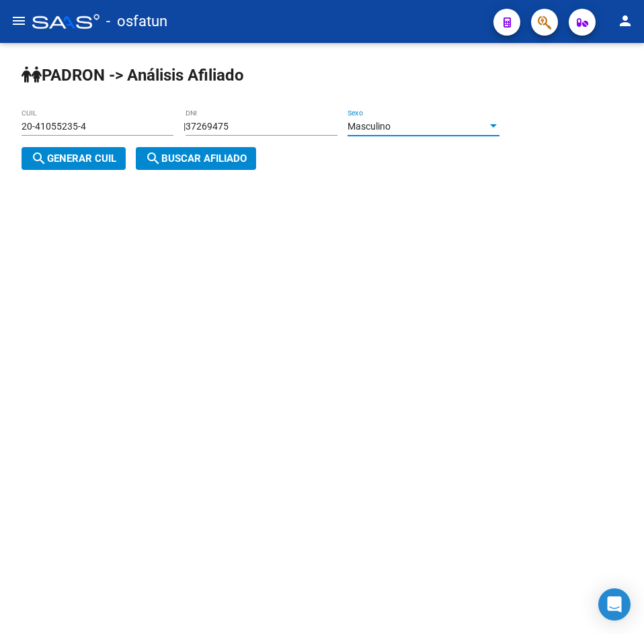
click at [390, 126] on span "Masculino" at bounding box center [368, 126] width 43 height 11
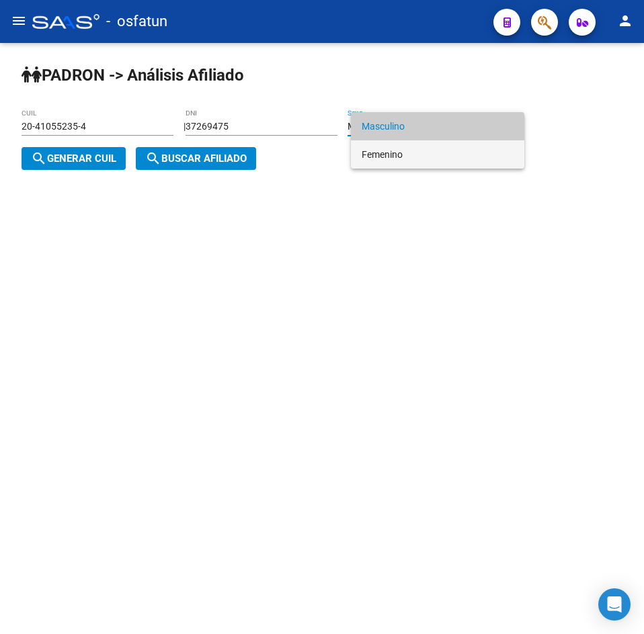
click at [407, 151] on span "Femenino" at bounding box center [438, 154] width 152 height 28
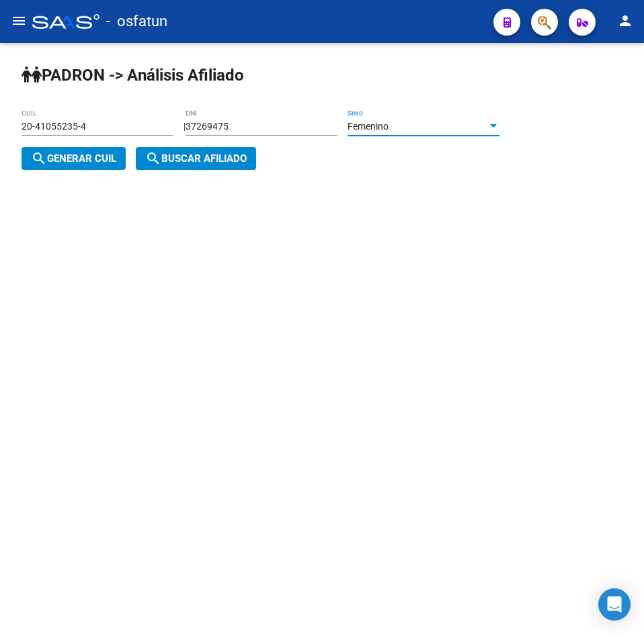
drag, startPoint x: 57, startPoint y: 157, endPoint x: 111, endPoint y: 162, distance: 54.0
click at [60, 157] on span "search Generar CUIL" at bounding box center [73, 159] width 85 height 12
type input "27-37269475-6"
click at [228, 163] on span "search Buscar afiliado" at bounding box center [195, 159] width 101 height 12
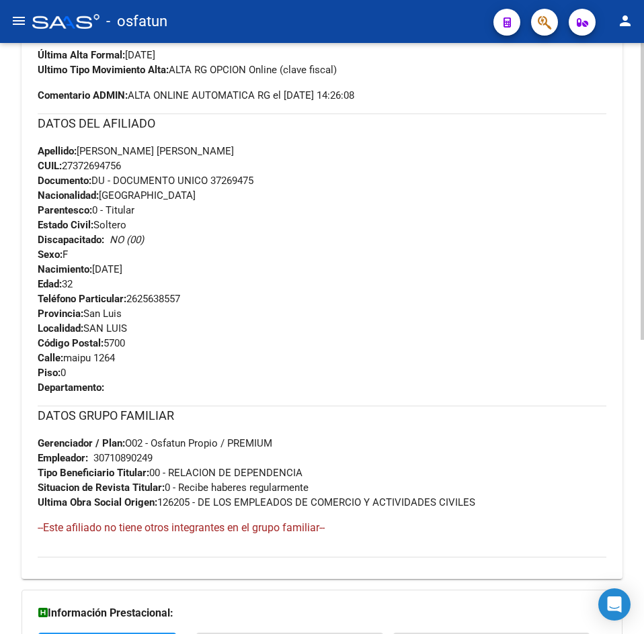
scroll to position [587, 0]
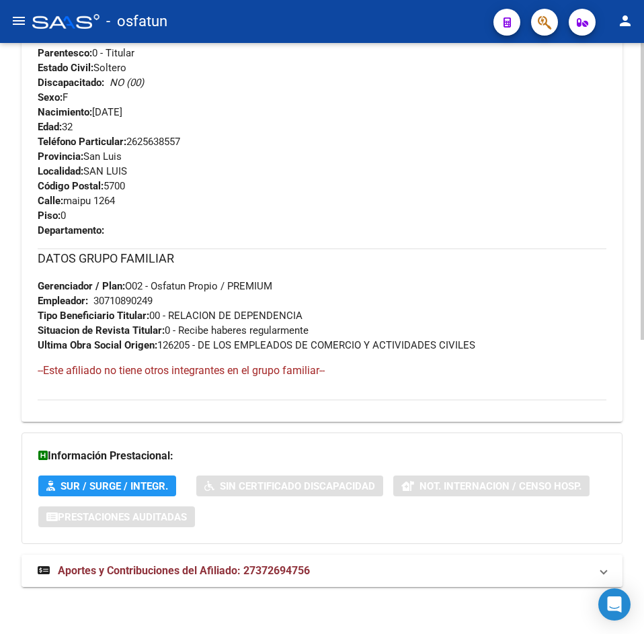
click at [238, 570] on span "Aportes y Contribuciones del Afiliado: 27372694756" at bounding box center [184, 570] width 252 height 13
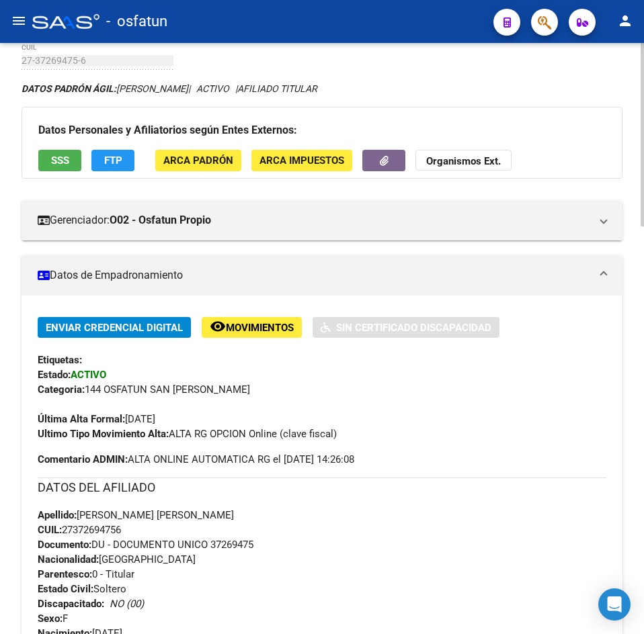
scroll to position [0, 0]
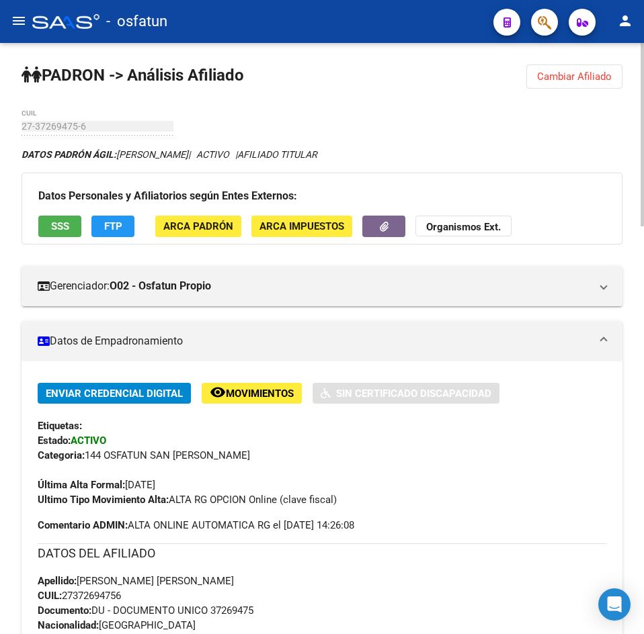
click at [578, 74] on span "Cambiar Afiliado" at bounding box center [574, 77] width 75 height 12
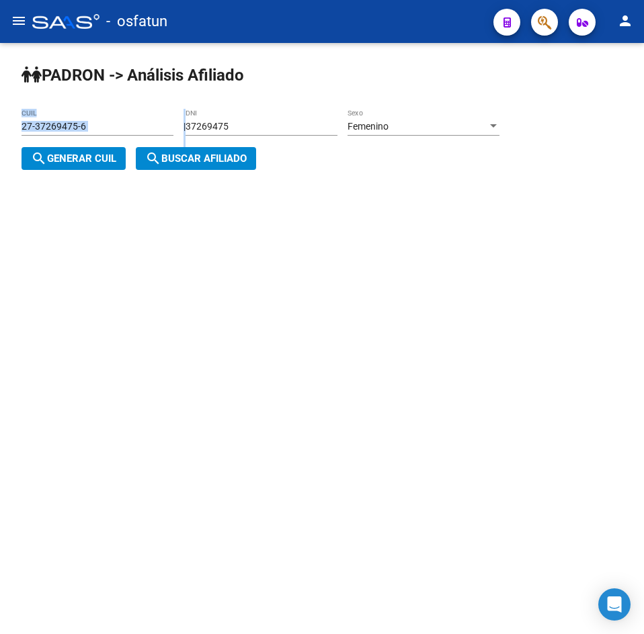
drag, startPoint x: 70, startPoint y: 124, endPoint x: -52, endPoint y: 129, distance: 122.4
click at [0, 129] on html "menu - osfatun person Firma Express Inicio Calendario SSS Instructivos Contacto…" at bounding box center [322, 317] width 644 height 634
click at [337, 142] on div "37269475 DNI" at bounding box center [261, 128] width 152 height 38
drag, startPoint x: 304, startPoint y: 125, endPoint x: 35, endPoint y: 129, distance: 268.8
click at [35, 129] on app-analisis-afiliado "PADRON -> Análisis Afiliado 27-37269475-6 CUIL | 37269475 DNI Femenino Sexo sea…" at bounding box center [266, 143] width 488 height 44
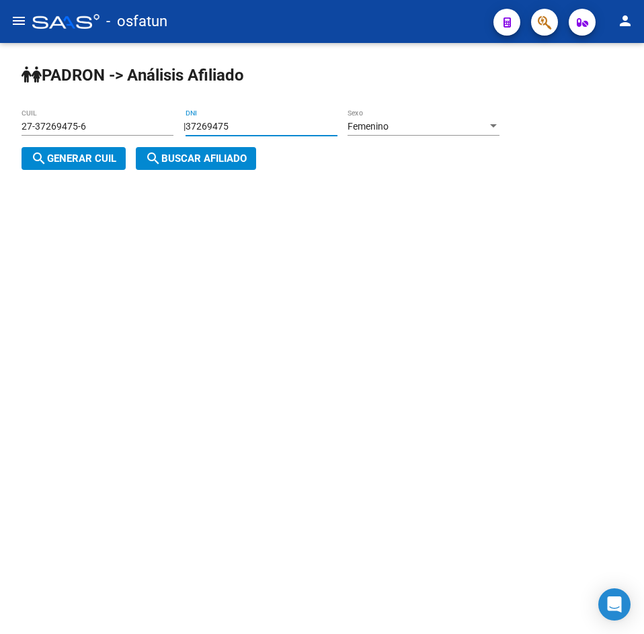
paste input "2494255"
type input "24942555"
click at [73, 155] on span "search Generar CUIL" at bounding box center [73, 159] width 85 height 12
type input "27-24942555-4"
click at [204, 162] on span "search Buscar afiliado" at bounding box center [195, 159] width 101 height 12
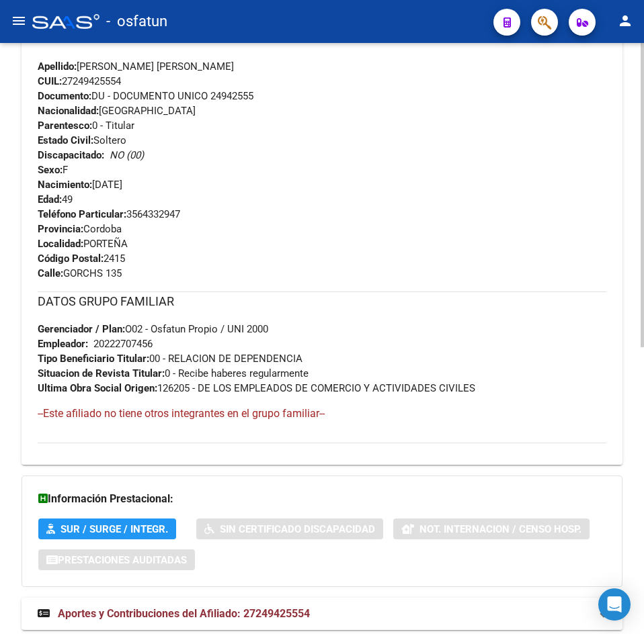
scroll to position [558, 0]
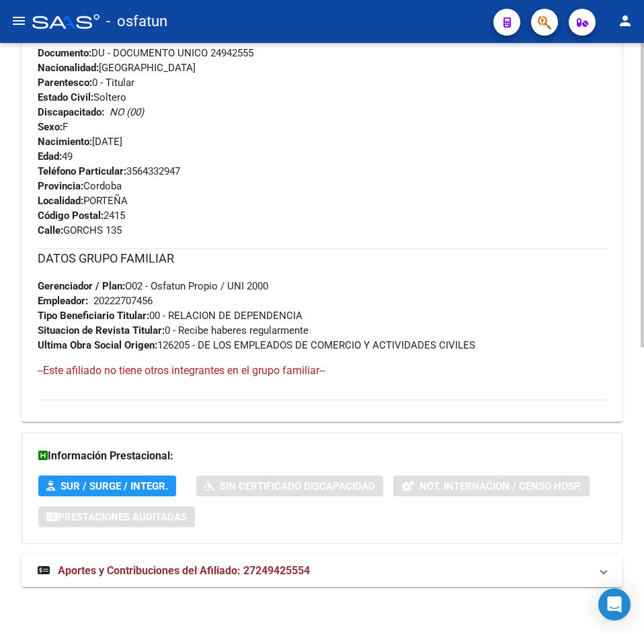
click at [295, 575] on span "Aportes y Contribuciones del Afiliado: 27249425554" at bounding box center [184, 570] width 252 height 13
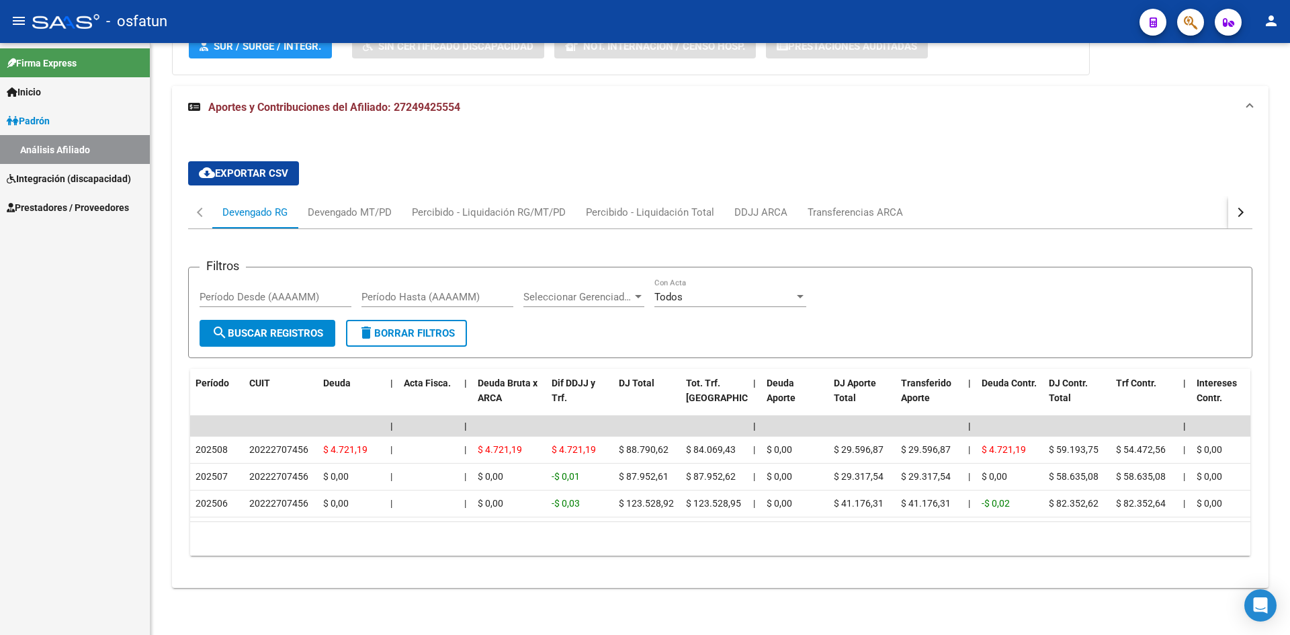
scroll to position [949, 0]
